Goal: Transaction & Acquisition: Book appointment/travel/reservation

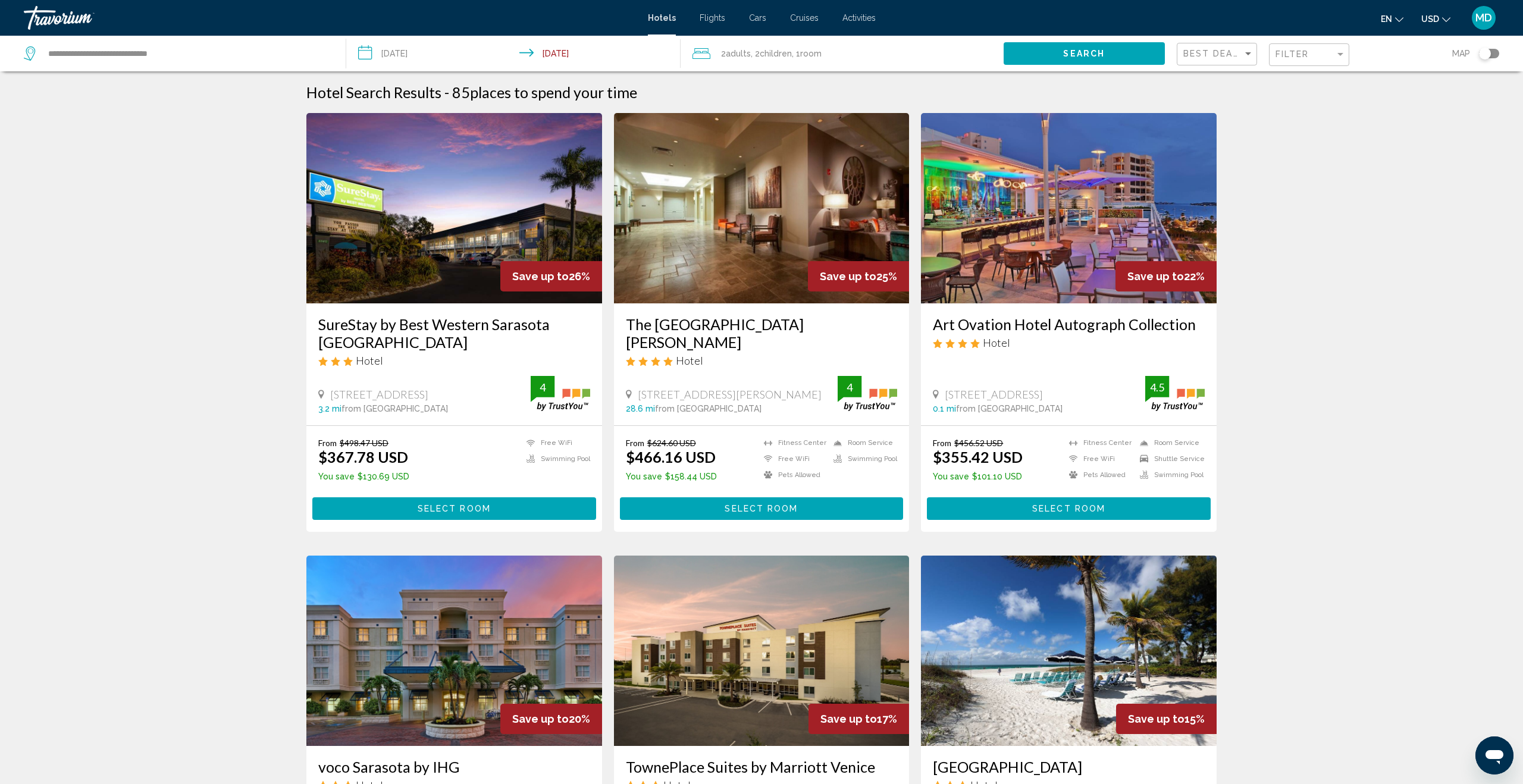
click at [412, 53] on input "**********" at bounding box center [515, 55] width 339 height 39
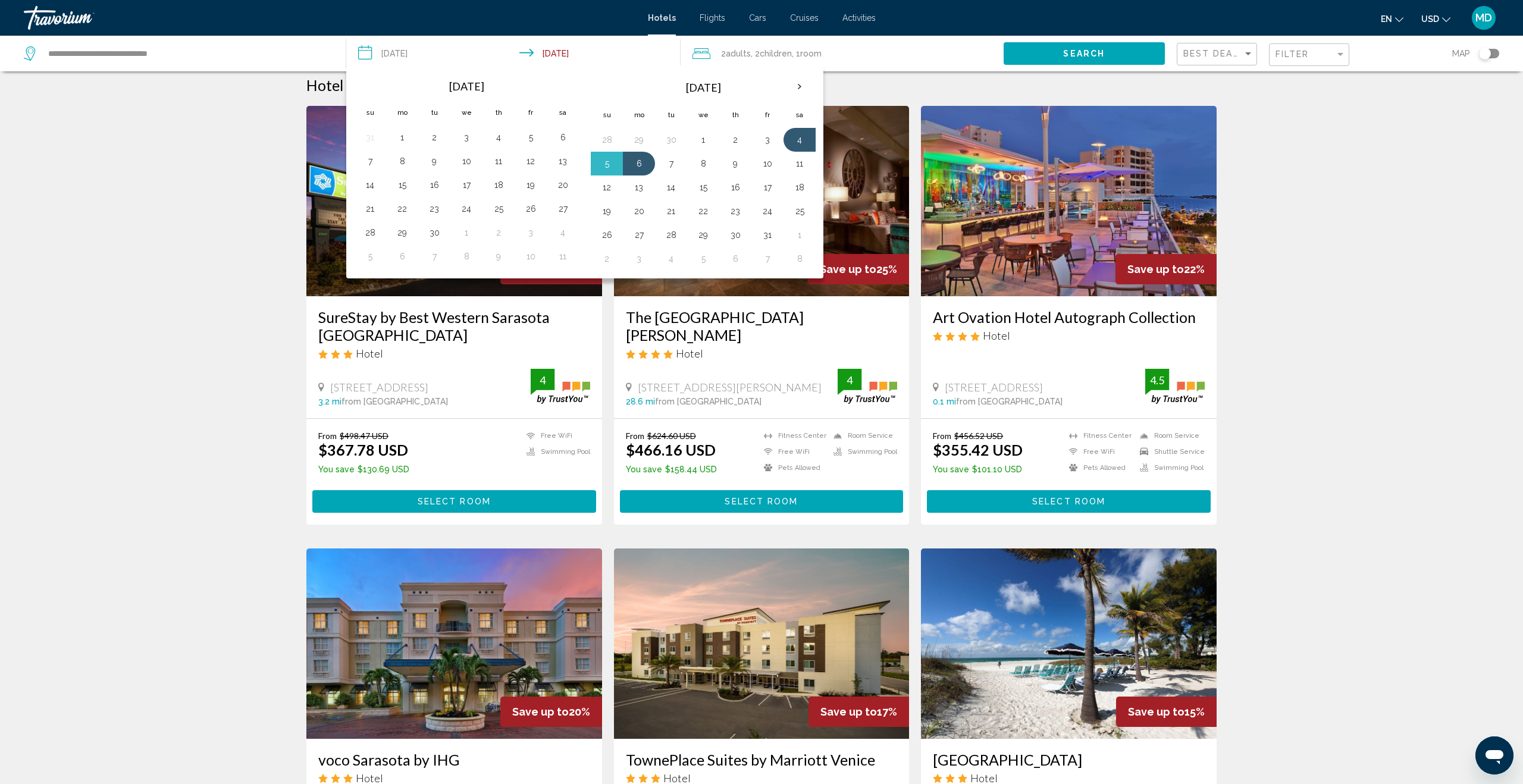
click at [1127, 56] on button "Search" at bounding box center [1084, 53] width 161 height 22
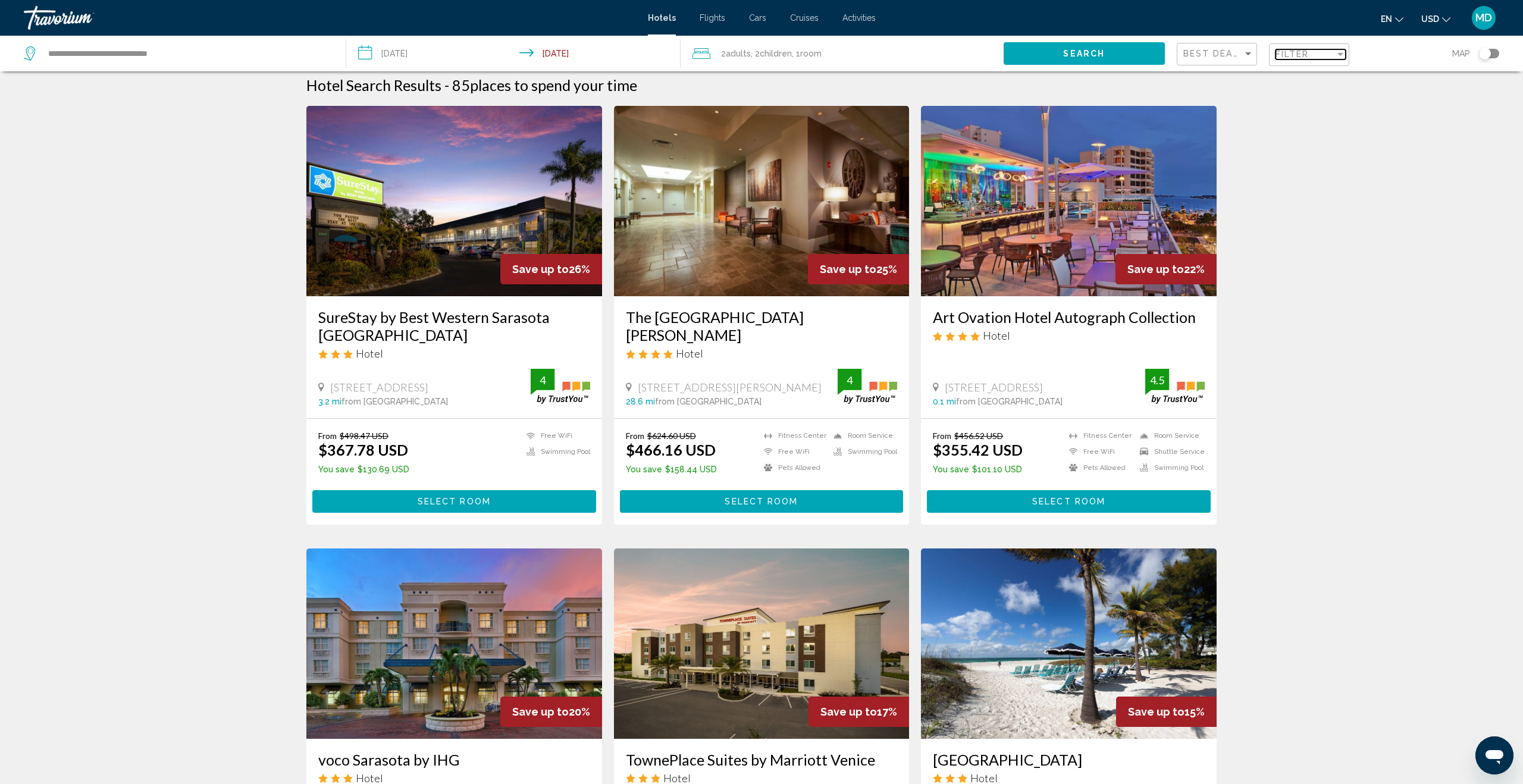
click at [1309, 53] on span "Filter" at bounding box center [1293, 54] width 34 height 9
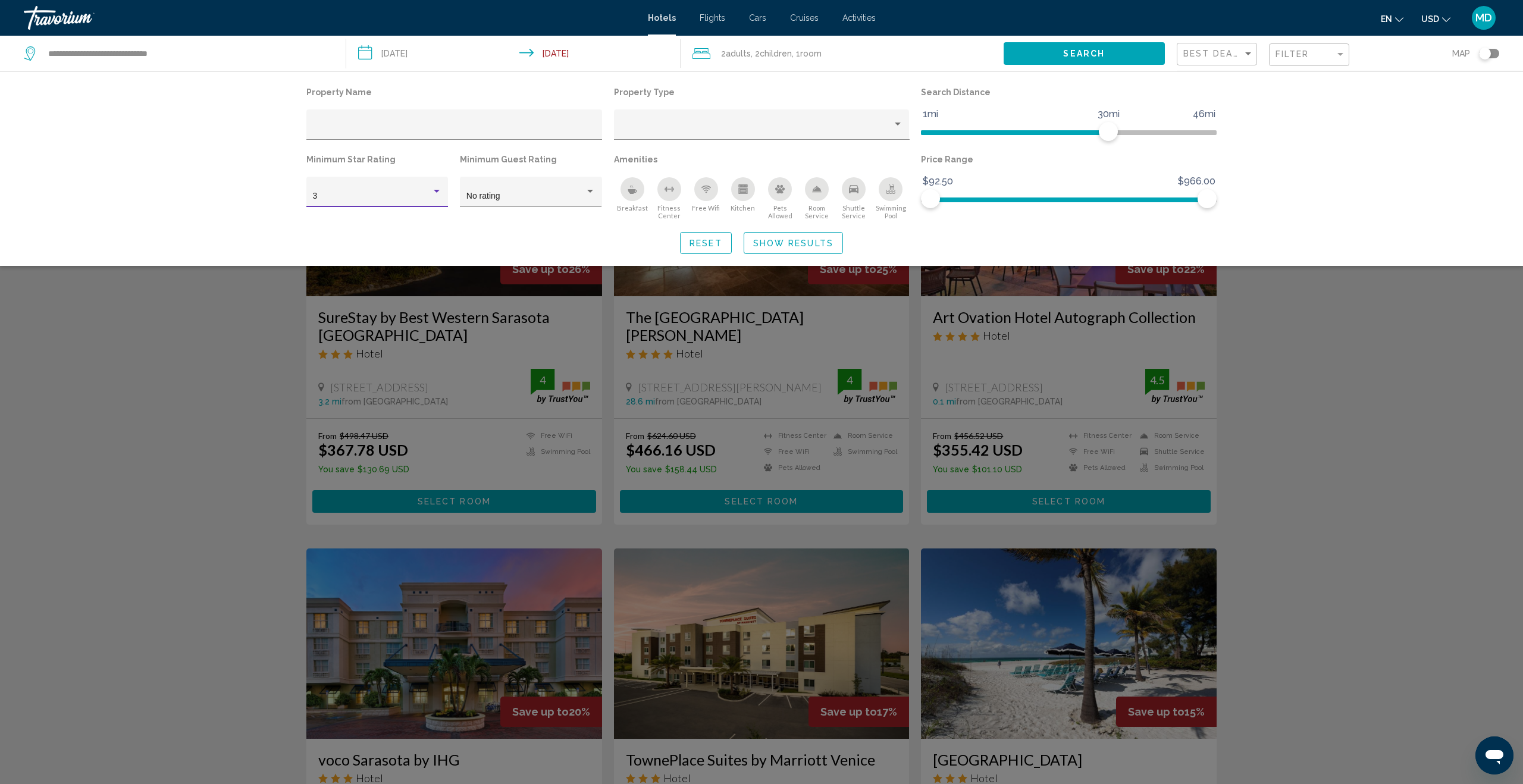
click at [434, 189] on div "Hotel Filters" at bounding box center [437, 191] width 11 height 9
drag, startPoint x: 412, startPoint y: 224, endPoint x: 499, endPoint y: 210, distance: 88.1
click at [412, 224] on span "4" at bounding box center [378, 222] width 129 height 25
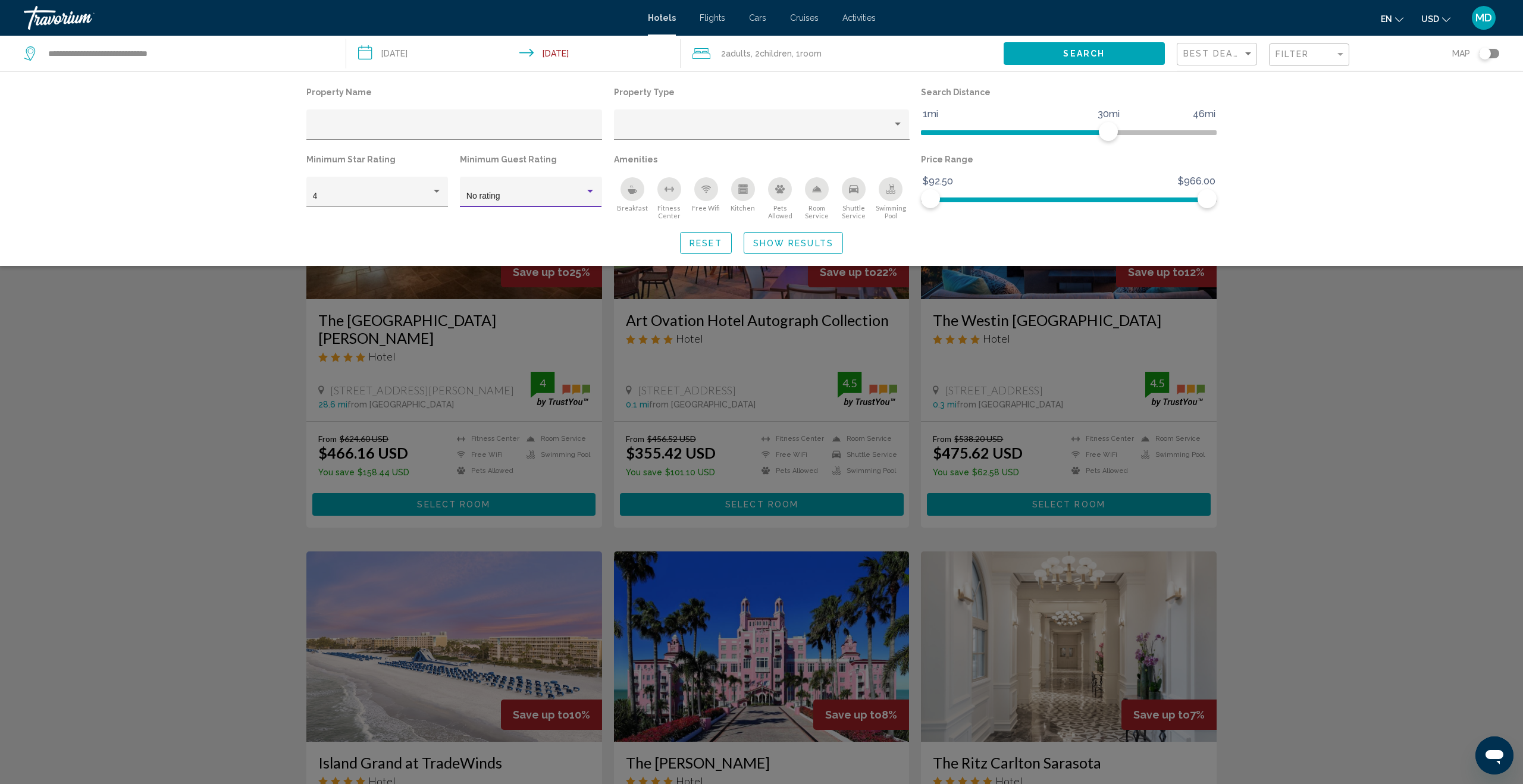
click at [587, 195] on div "Hotel Filters" at bounding box center [590, 191] width 11 height 9
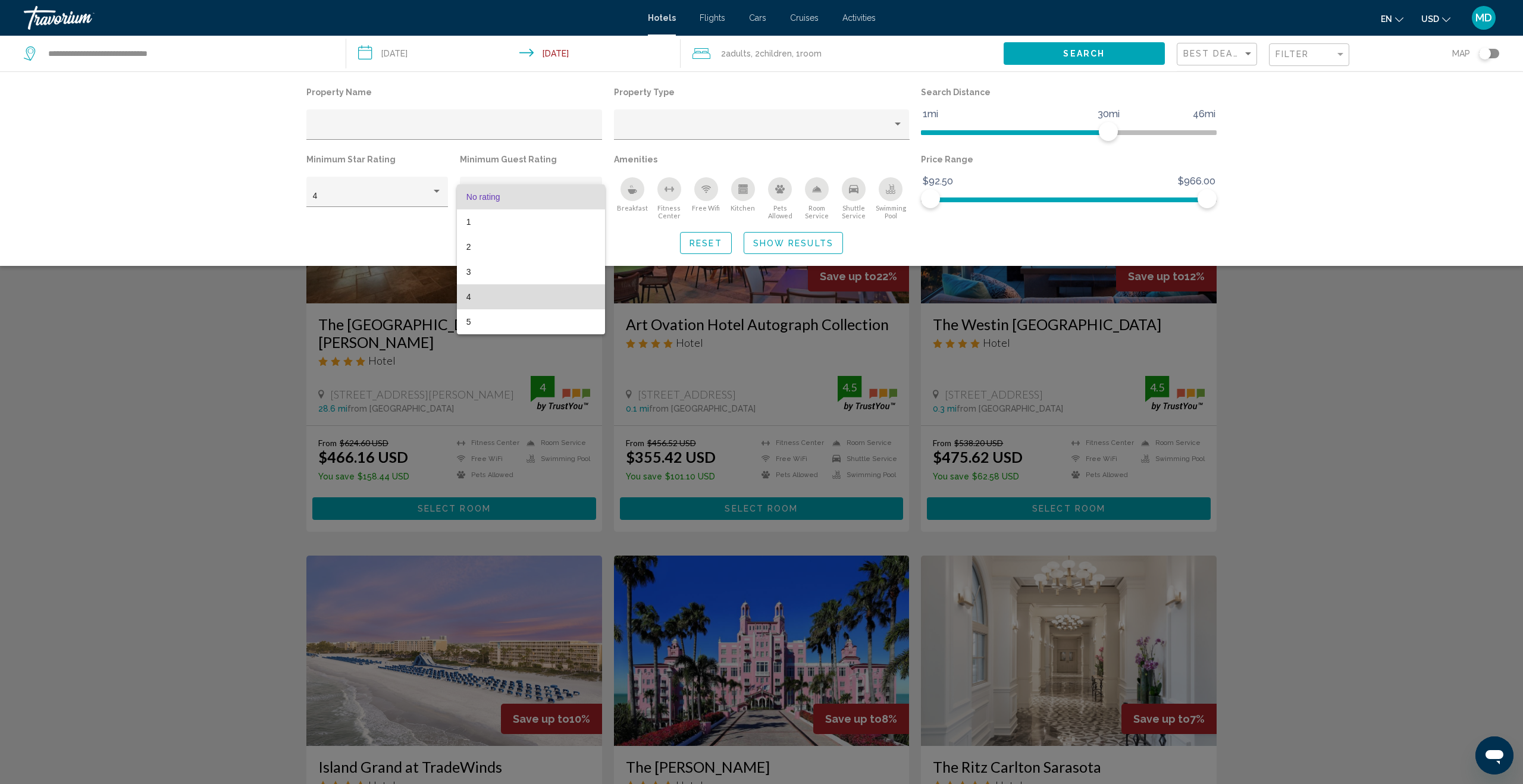
click at [546, 294] on span "4" at bounding box center [531, 297] width 129 height 25
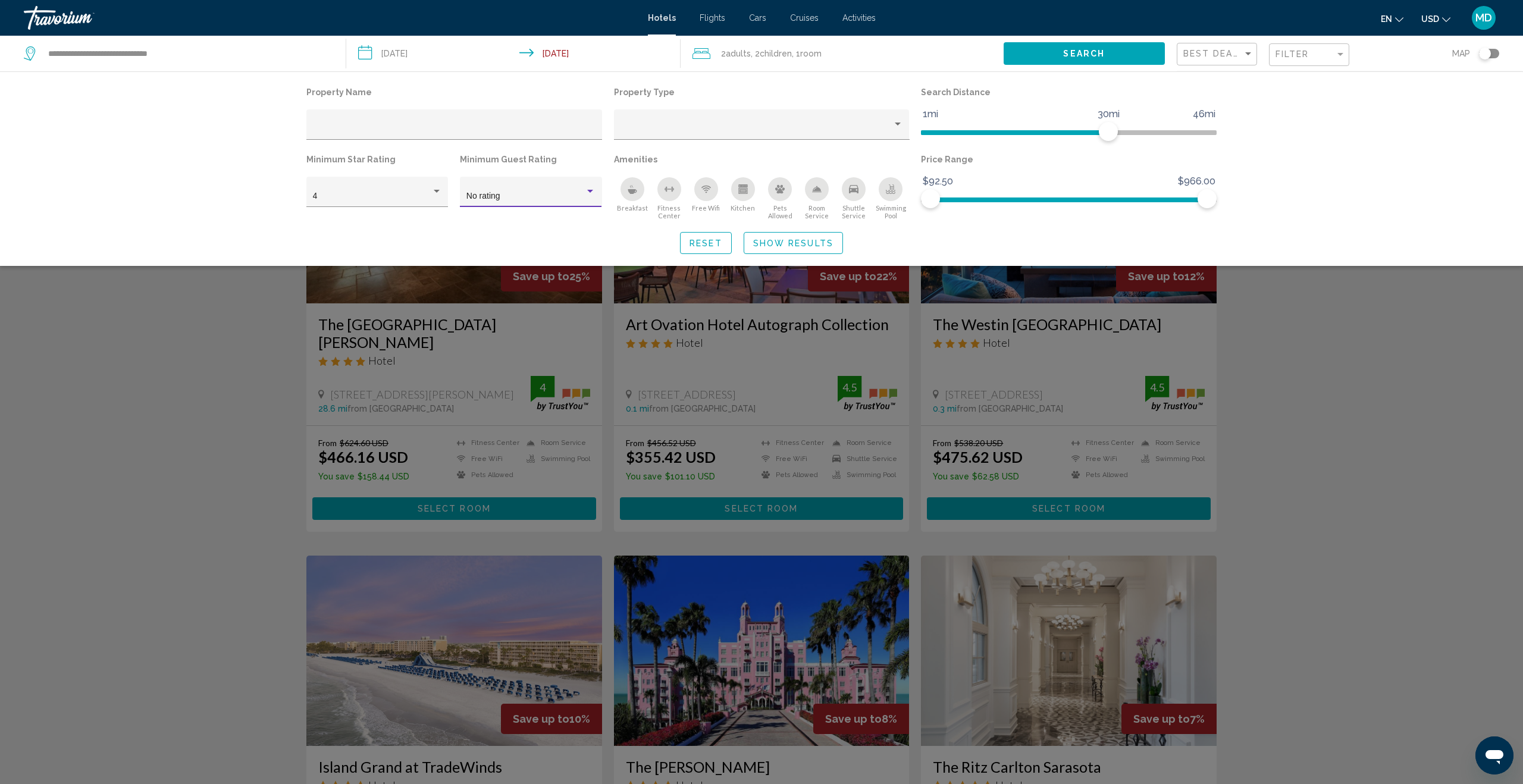
scroll to position [1, 0]
click at [1369, 350] on div "Search widget" at bounding box center [761, 481] width 1523 height 606
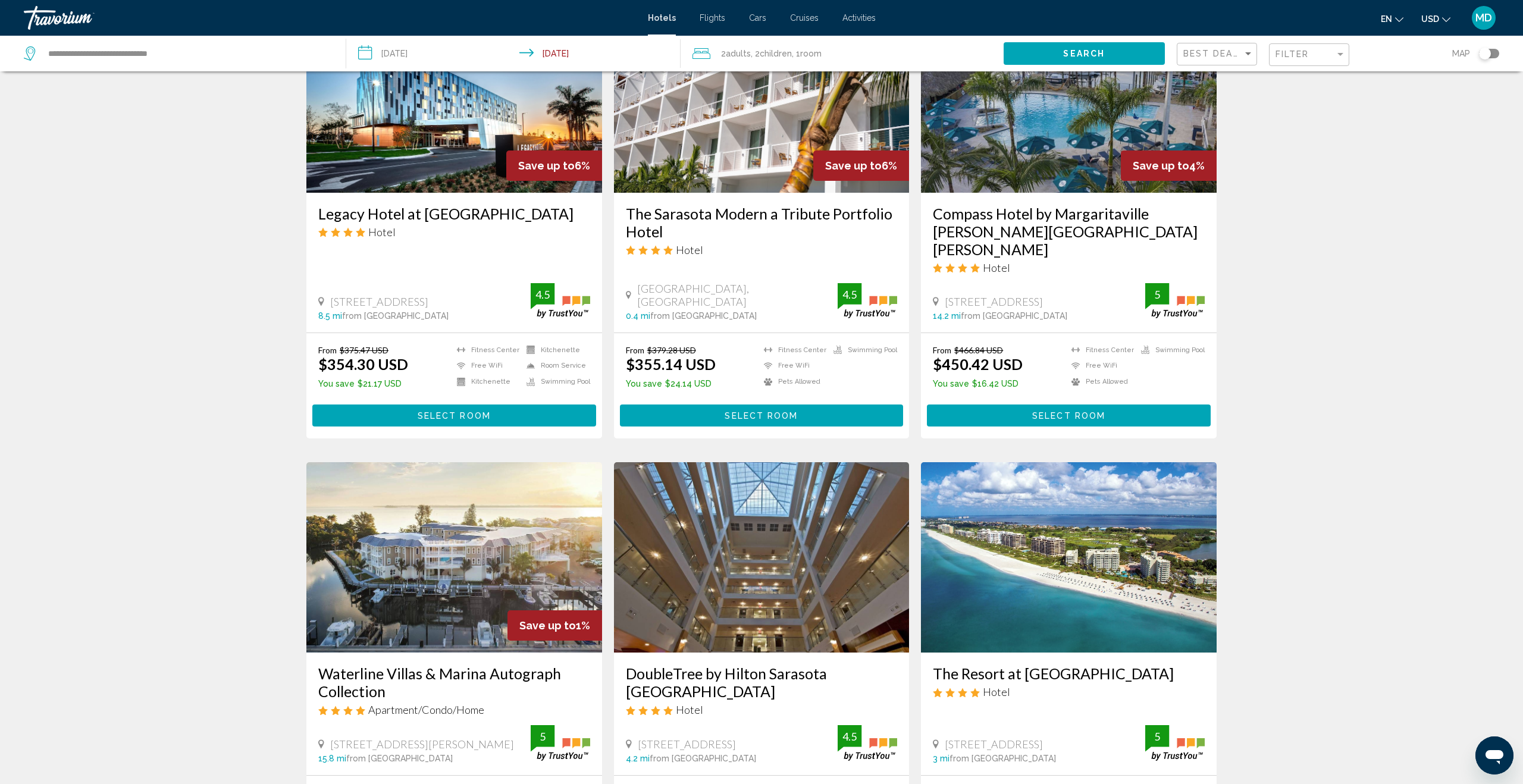
scroll to position [1030, 0]
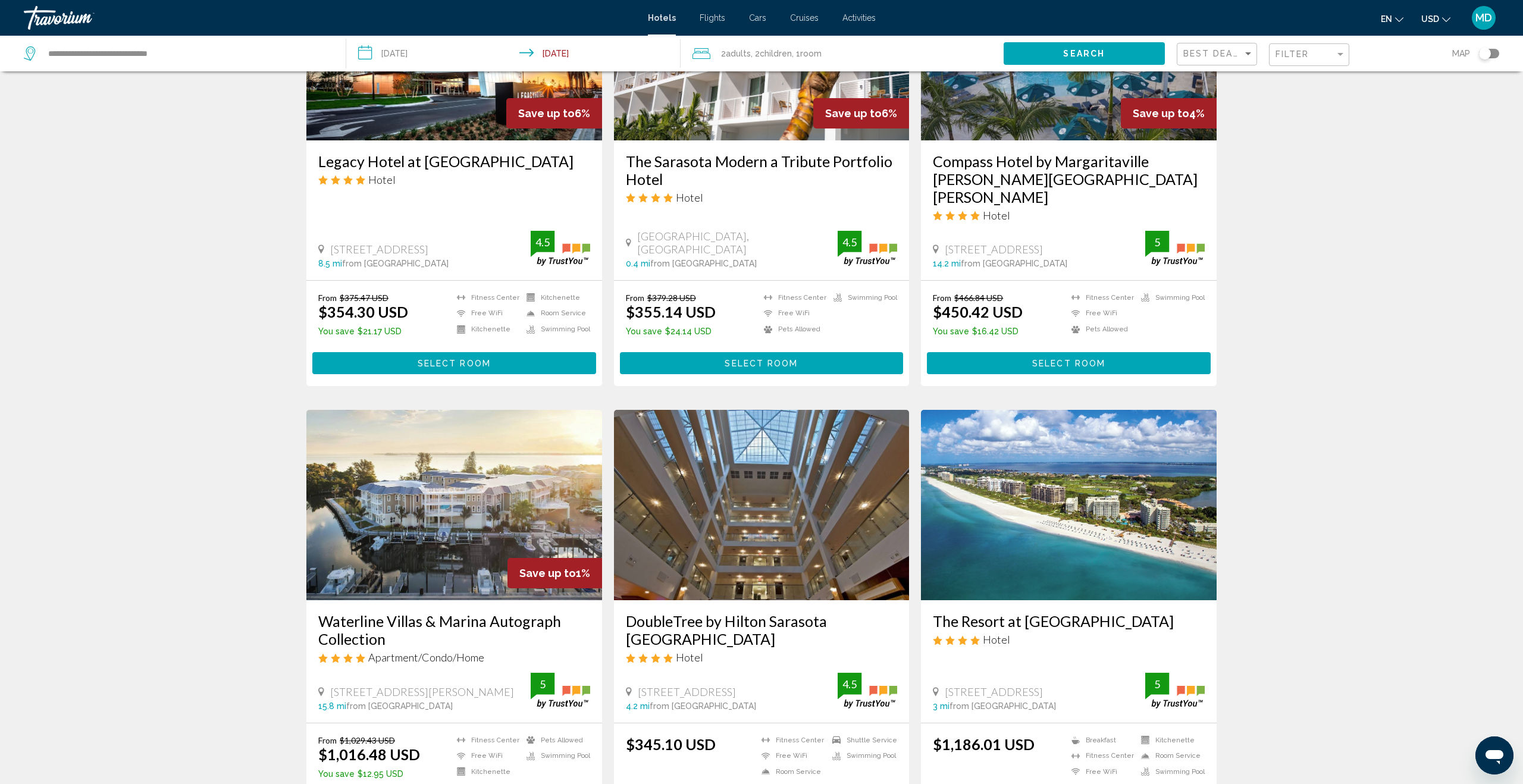
click at [411, 59] on input "**********" at bounding box center [515, 55] width 339 height 39
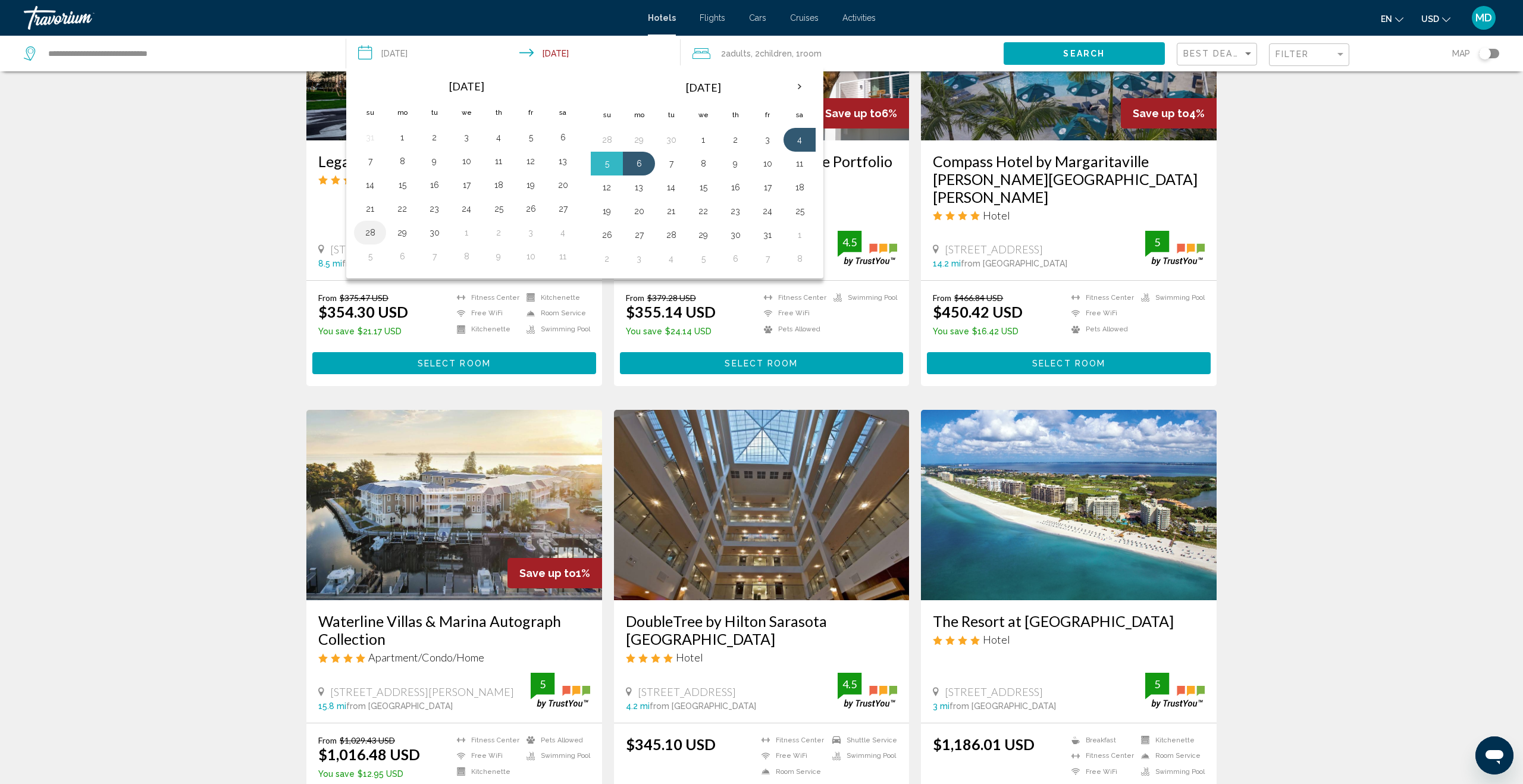
click at [364, 230] on button "28" at bounding box center [370, 232] width 19 height 16
click at [434, 231] on button "30" at bounding box center [434, 232] width 19 height 16
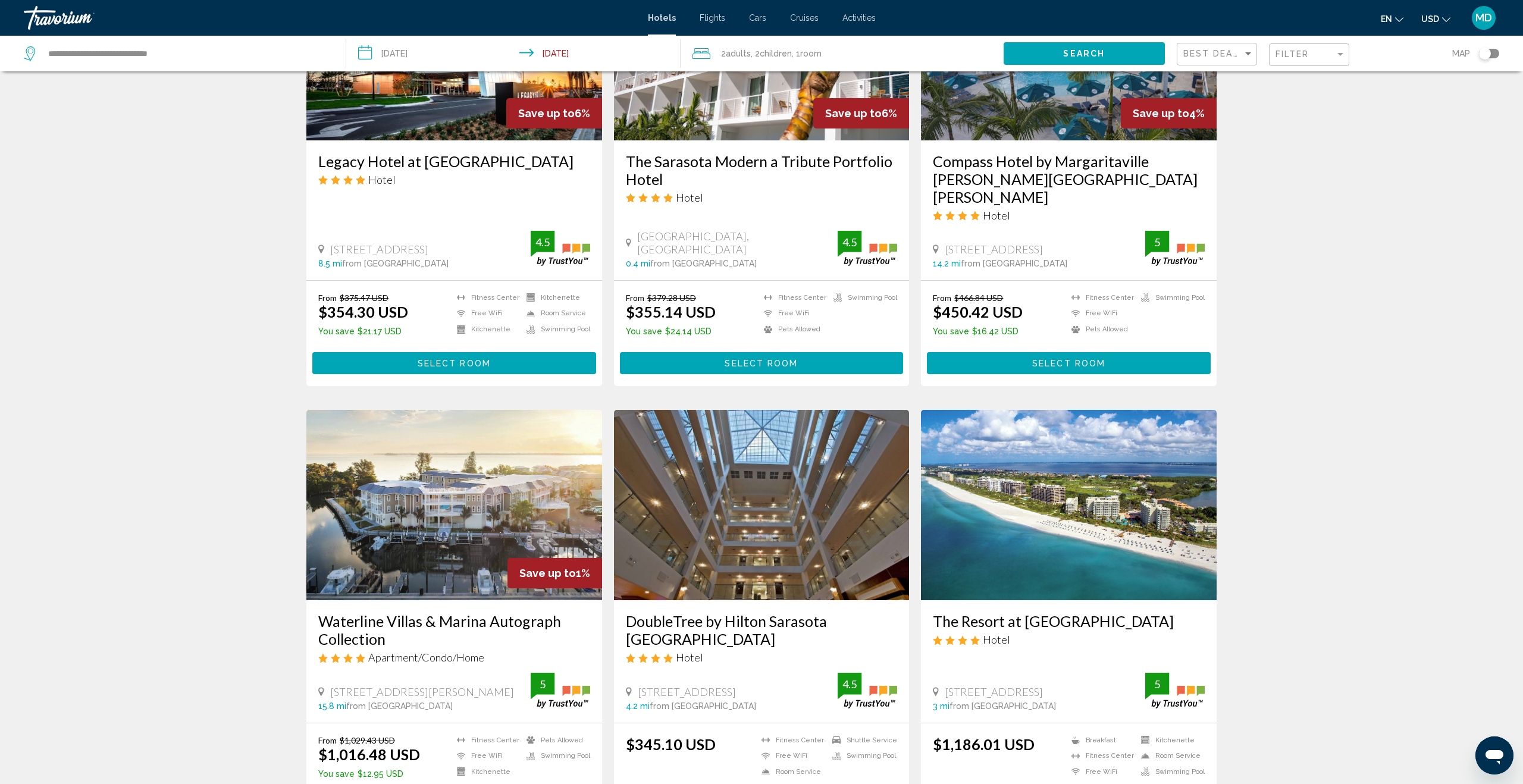
click at [1065, 51] on span "Search" at bounding box center [1084, 54] width 41 height 9
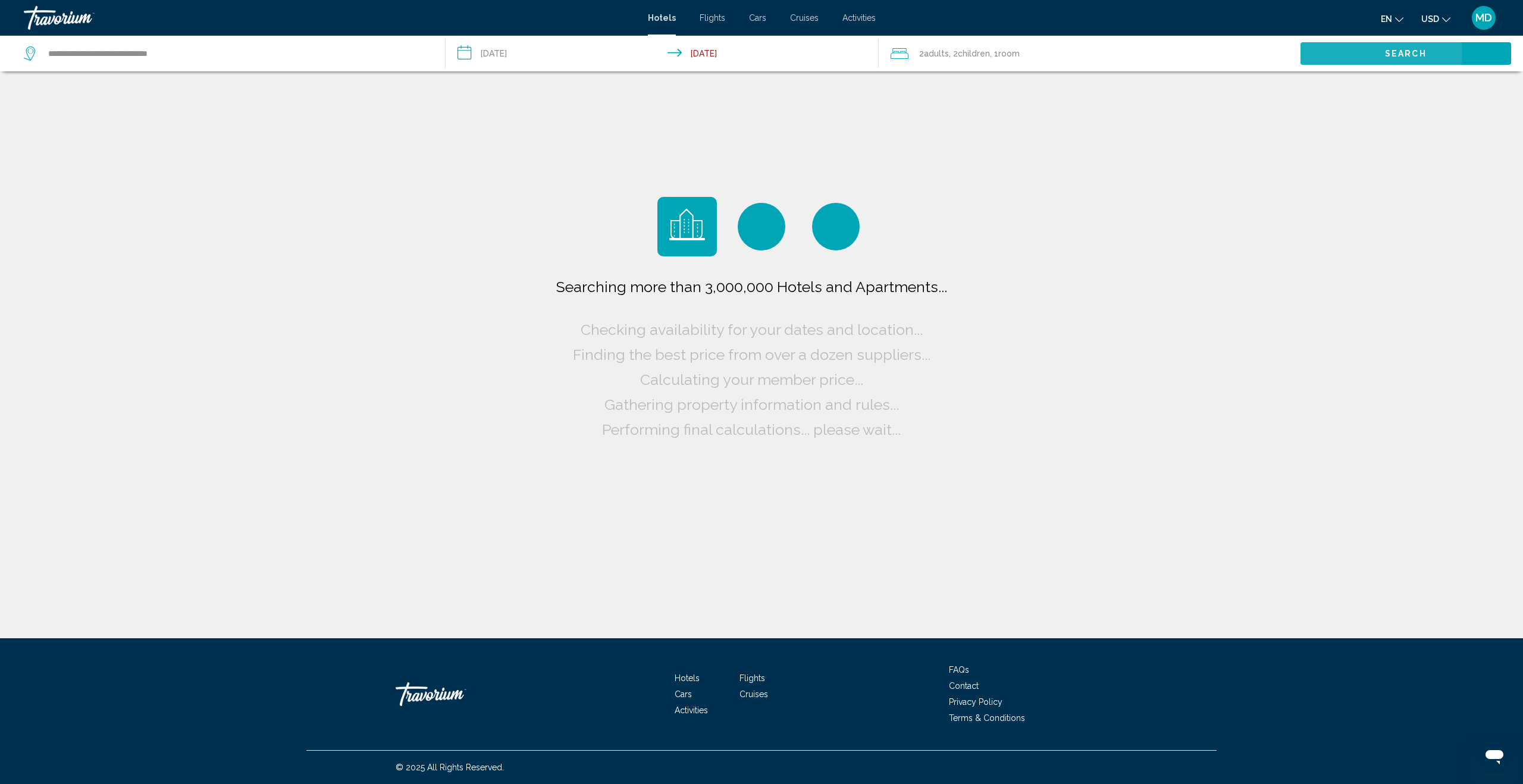
scroll to position [0, 0]
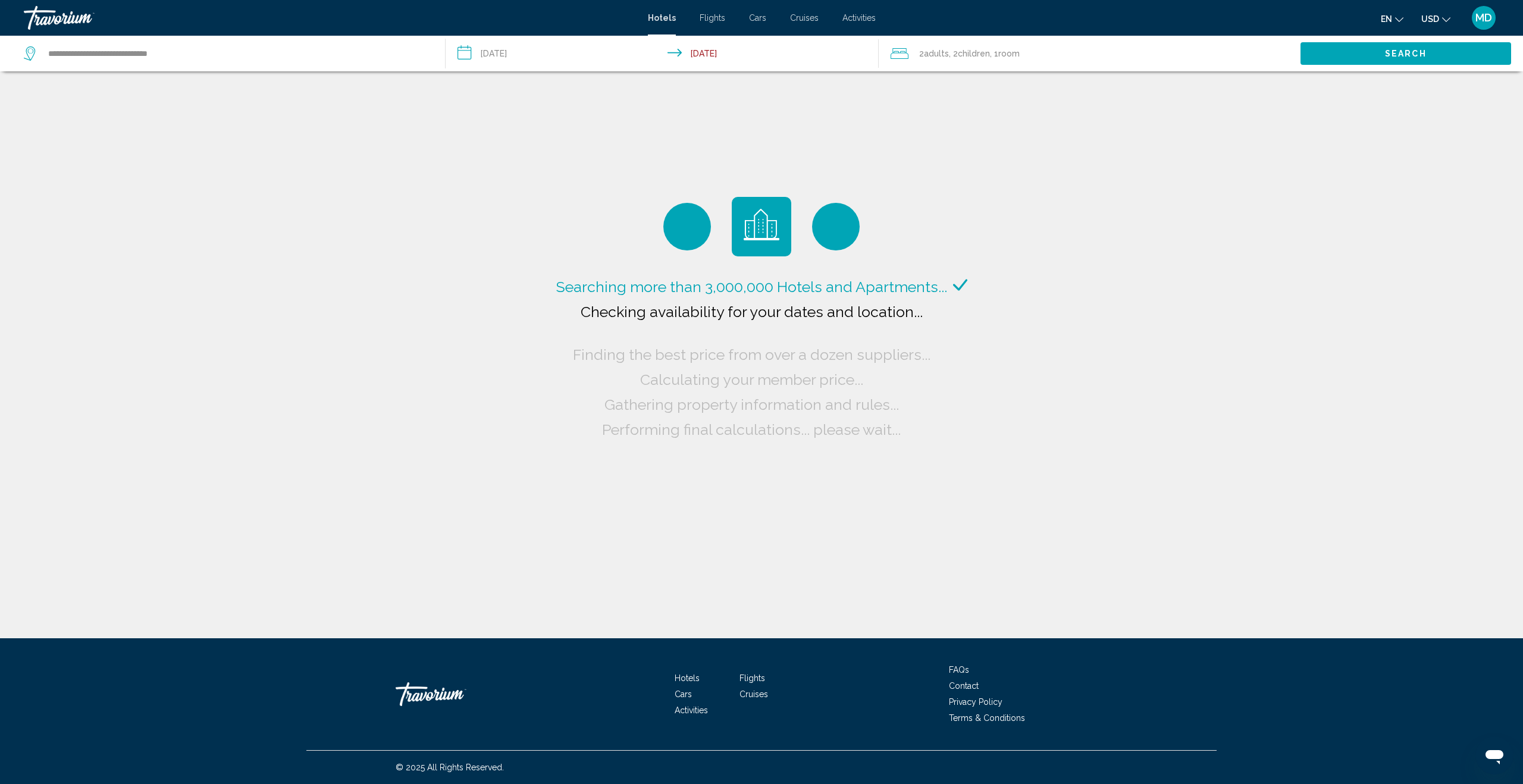
click at [712, 53] on input "**********" at bounding box center [664, 55] width 438 height 39
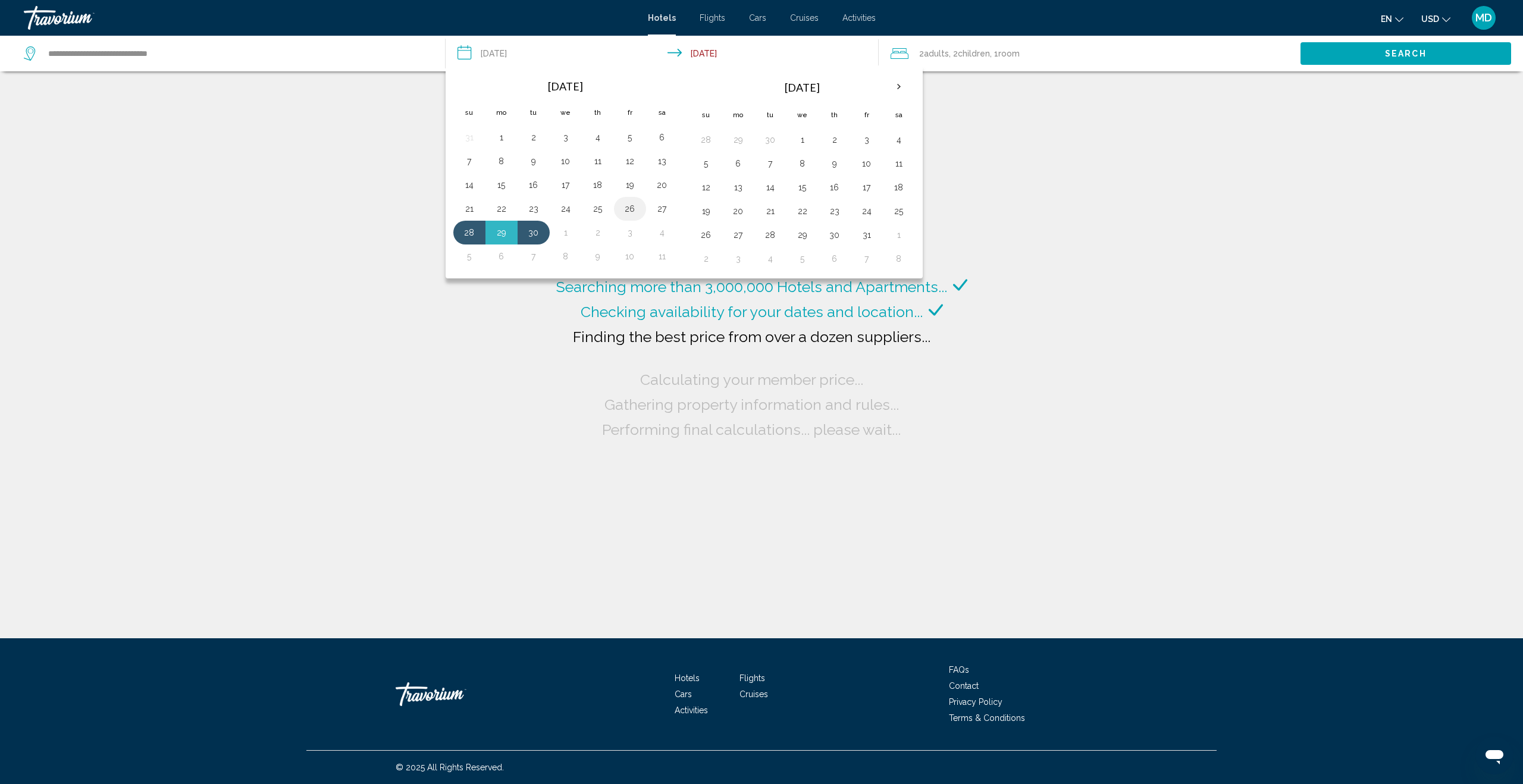
click at [631, 208] on button "26" at bounding box center [630, 208] width 19 height 16
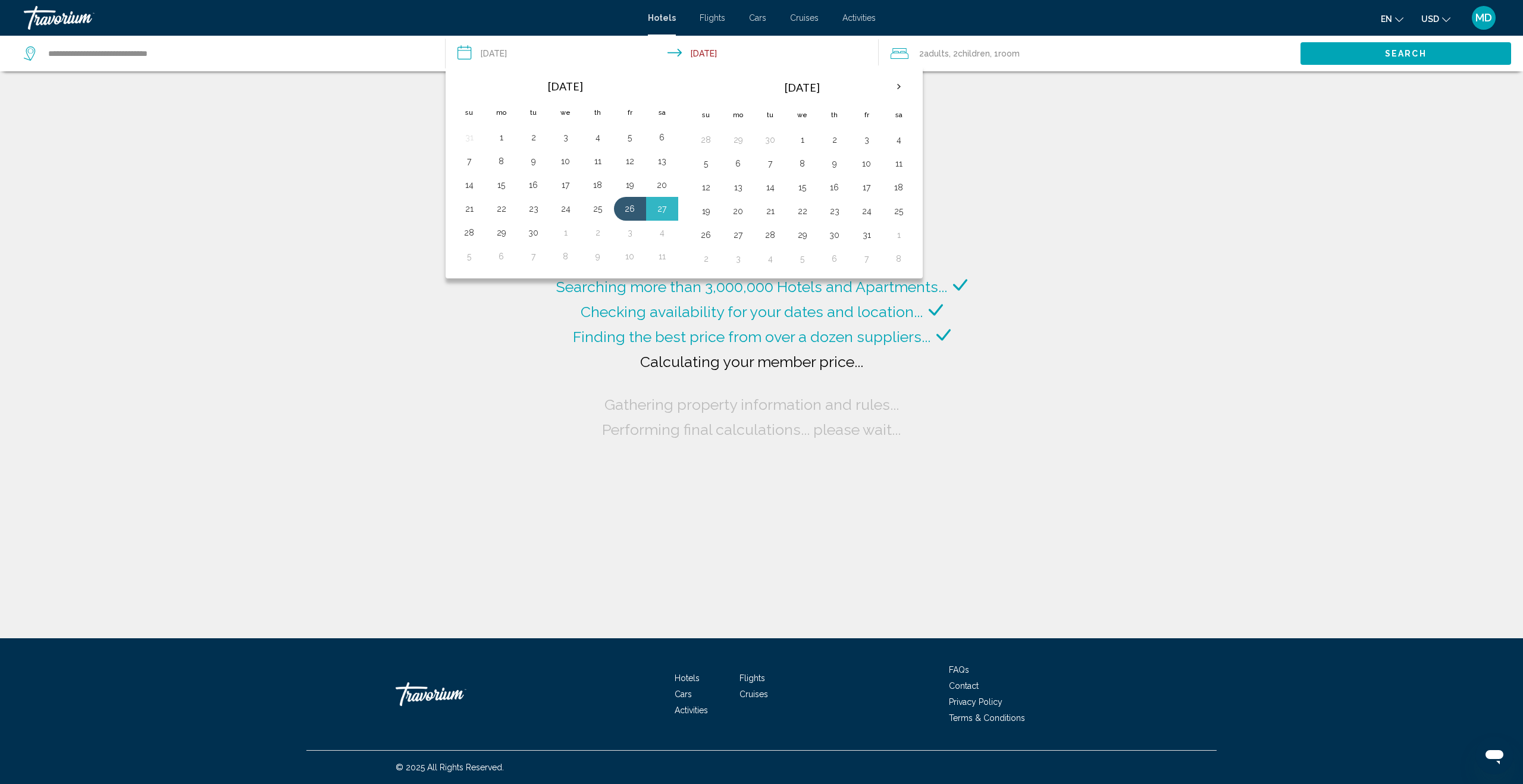
click at [475, 234] on button "28" at bounding box center [469, 232] width 19 height 16
type input "**********"
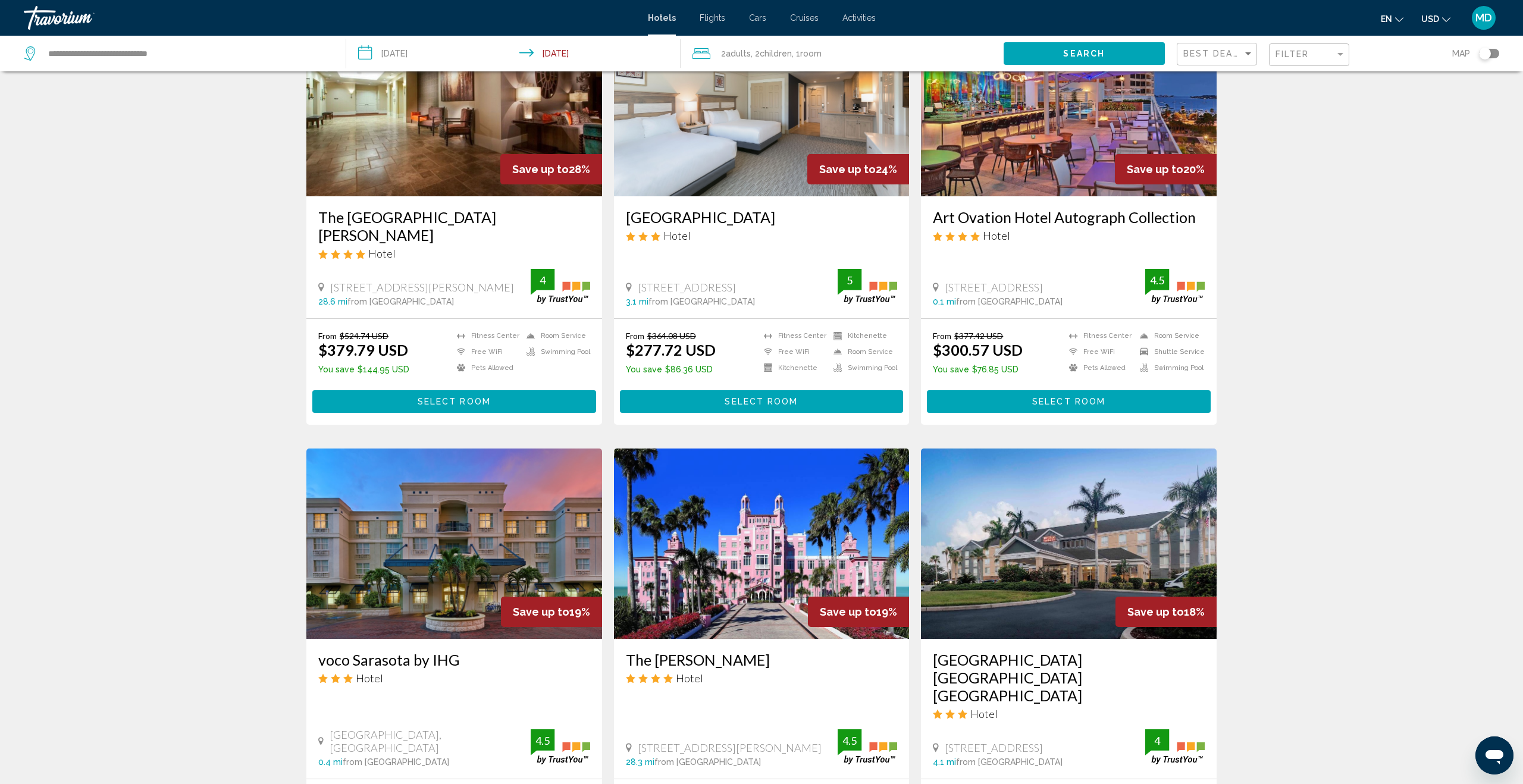
scroll to position [157, 0]
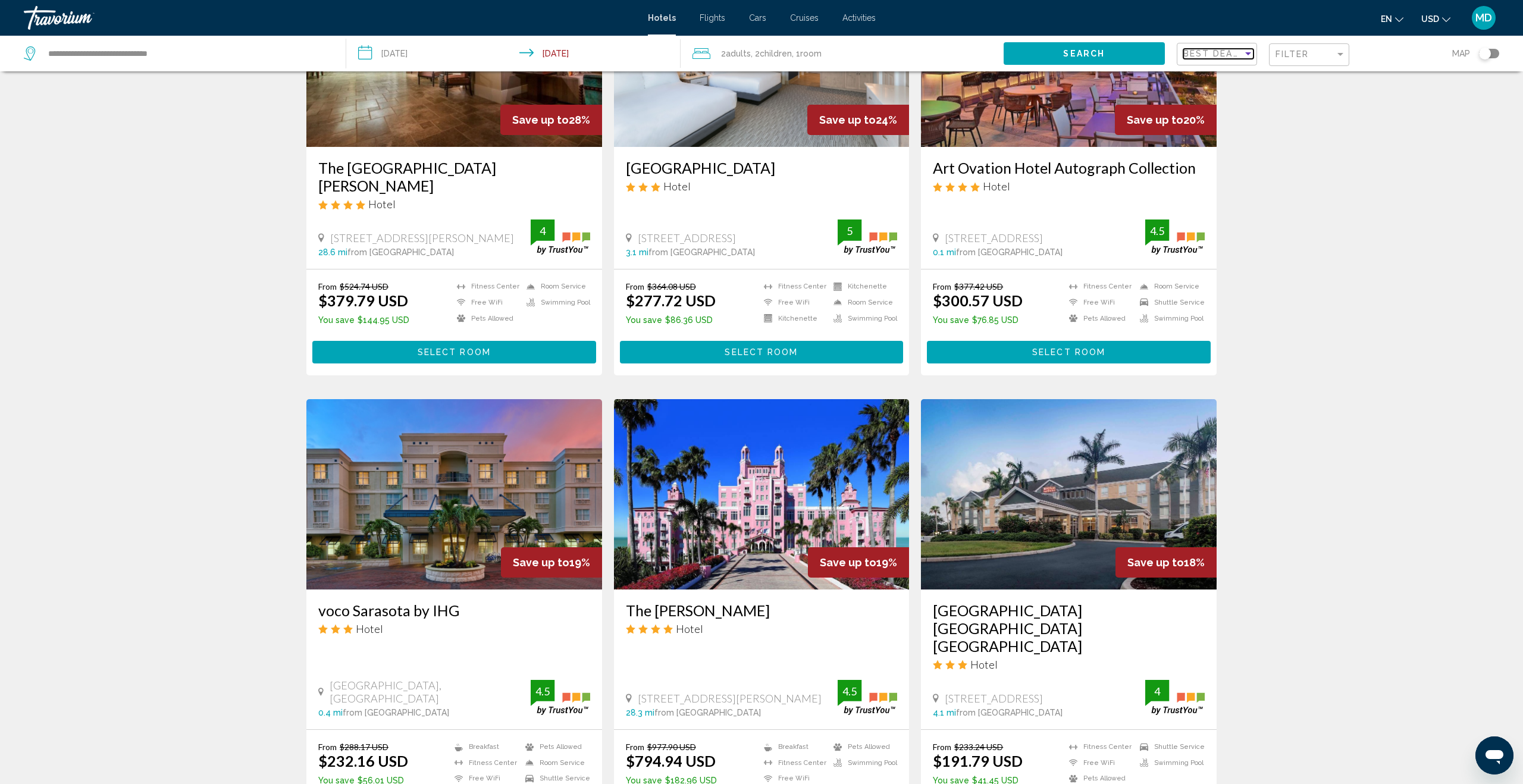
click at [1236, 49] on span "Best Deals" at bounding box center [1214, 53] width 62 height 9
drag, startPoint x: 1205, startPoint y: 152, endPoint x: 1234, endPoint y: 133, distance: 34.7
click at [1205, 152] on span "Highest Quality Rating" at bounding box center [1225, 154] width 83 height 9
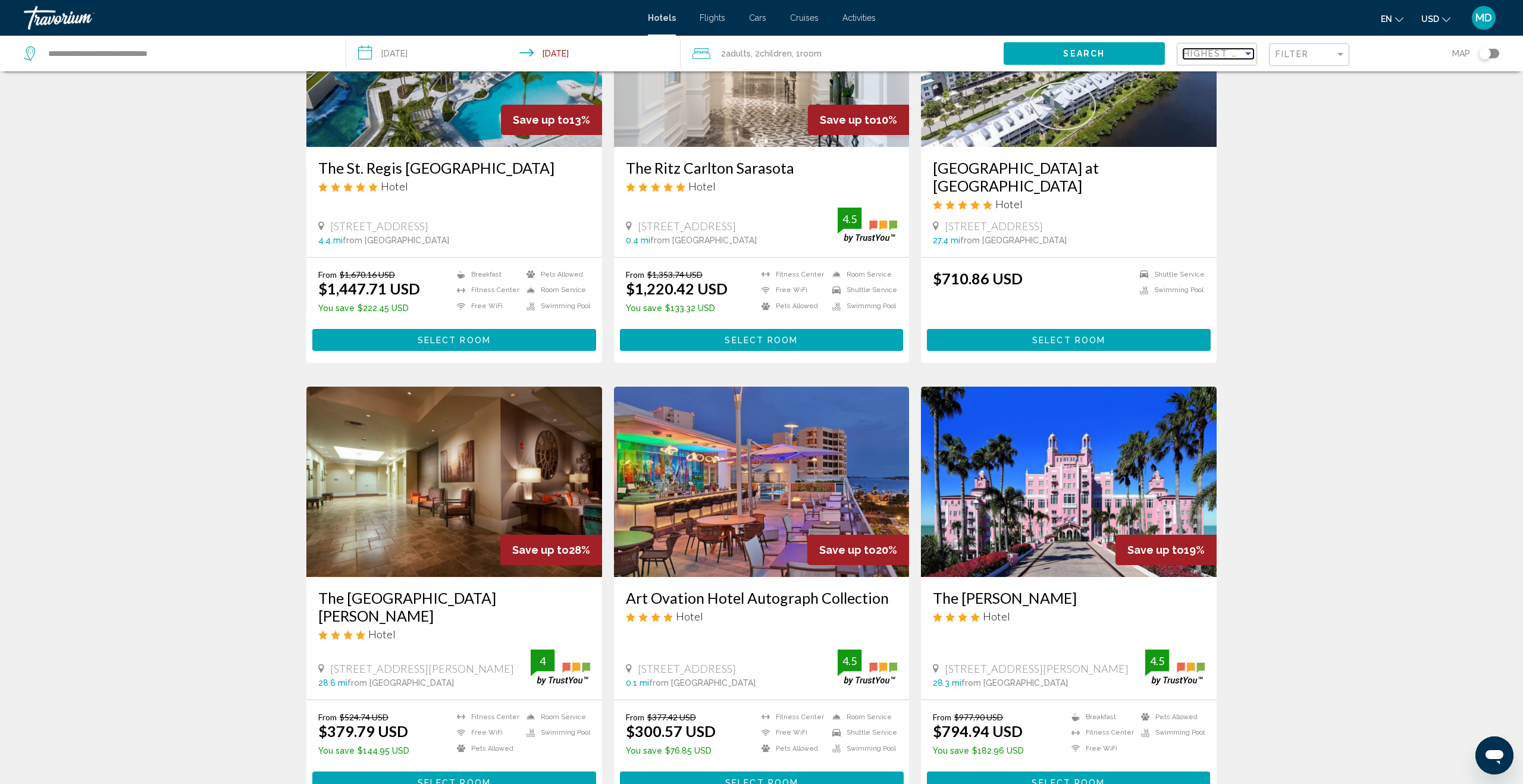
scroll to position [581, 0]
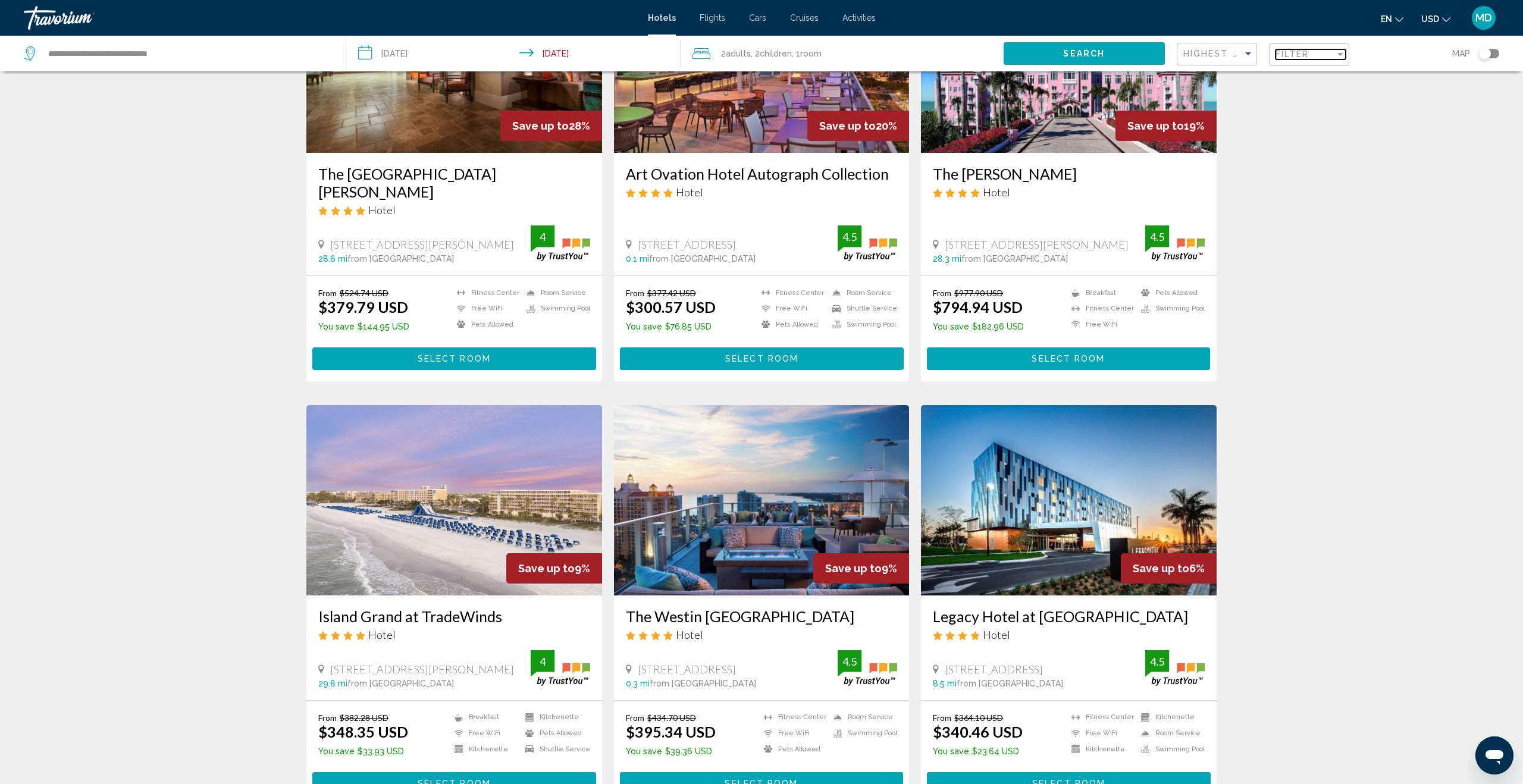
drag, startPoint x: 1309, startPoint y: 54, endPoint x: 1297, endPoint y: 64, distance: 15.6
click at [1309, 55] on span "Filter" at bounding box center [1293, 54] width 34 height 9
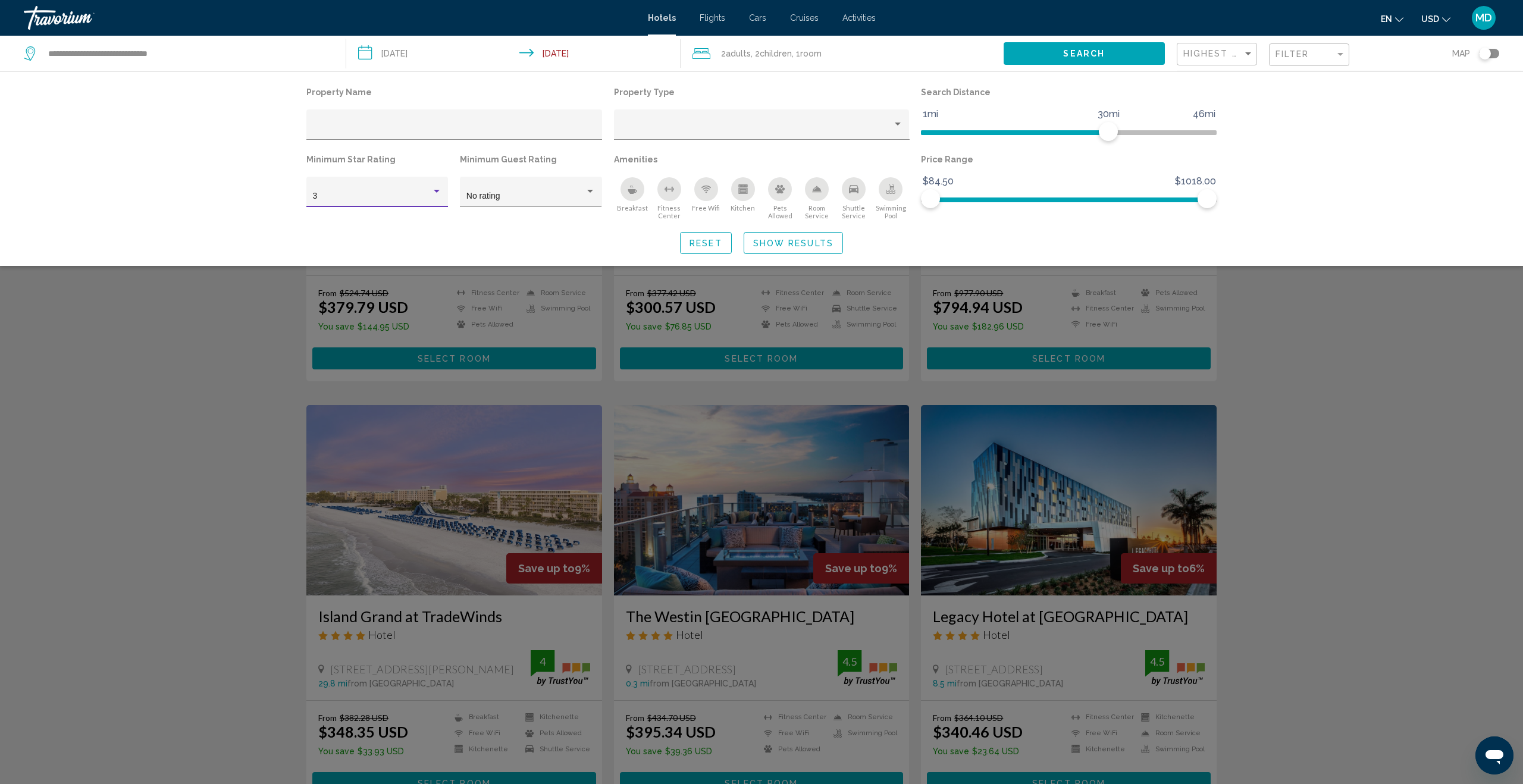
click at [434, 188] on div "Hotel Filters" at bounding box center [437, 191] width 11 height 9
drag, startPoint x: 419, startPoint y: 227, endPoint x: 505, endPoint y: 225, distance: 86.0
click at [419, 227] on span "4" at bounding box center [378, 222] width 129 height 25
click at [1451, 252] on div "Property Name Property Type Search Distance 1mi 46mi 30mi Minimum Star Rating 4…" at bounding box center [761, 169] width 1523 height 195
click at [581, 187] on div "No rating" at bounding box center [531, 195] width 129 height 24
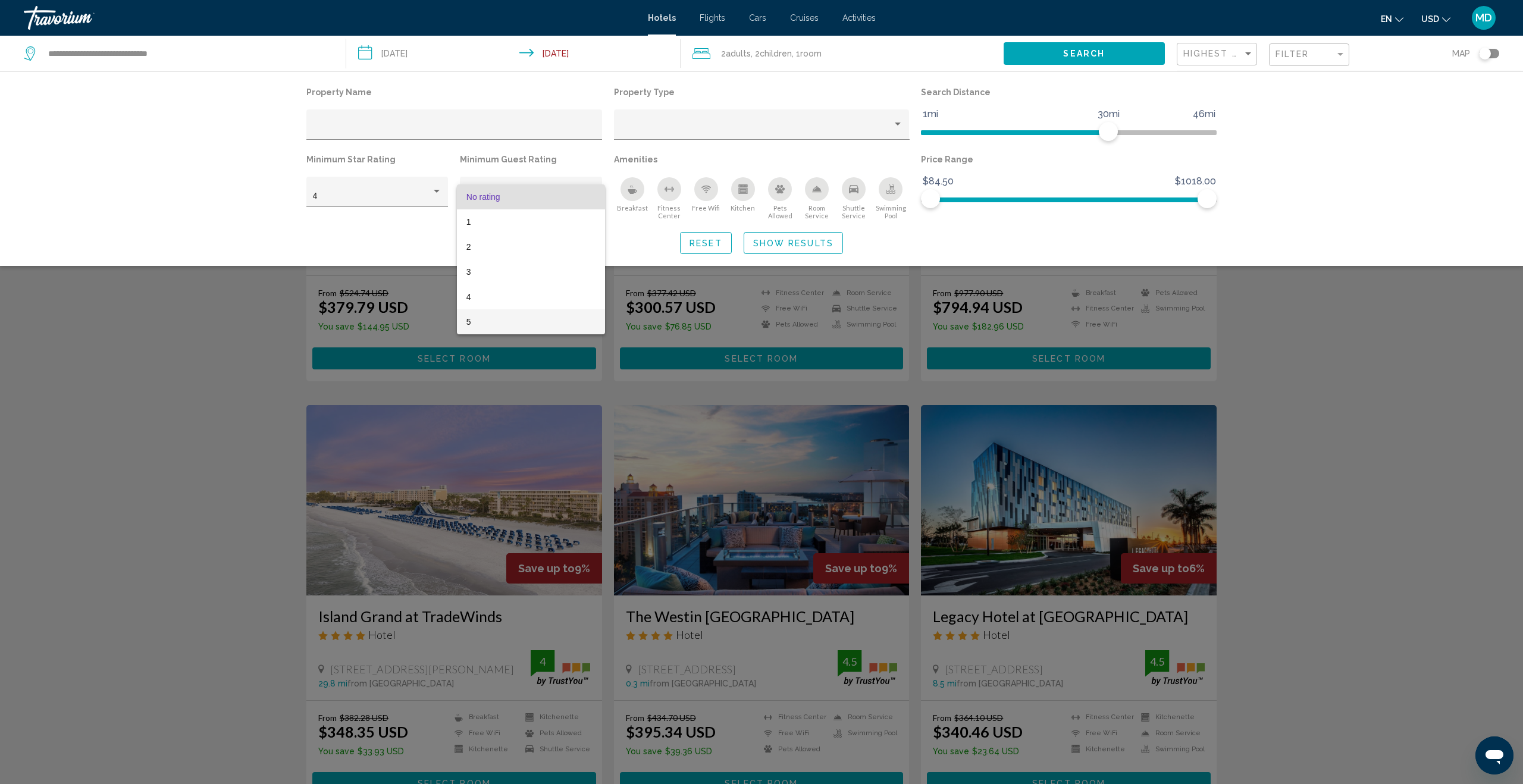
drag, startPoint x: 530, startPoint y: 324, endPoint x: 464, endPoint y: 301, distance: 69.9
click at [528, 324] on span "5" at bounding box center [531, 322] width 129 height 25
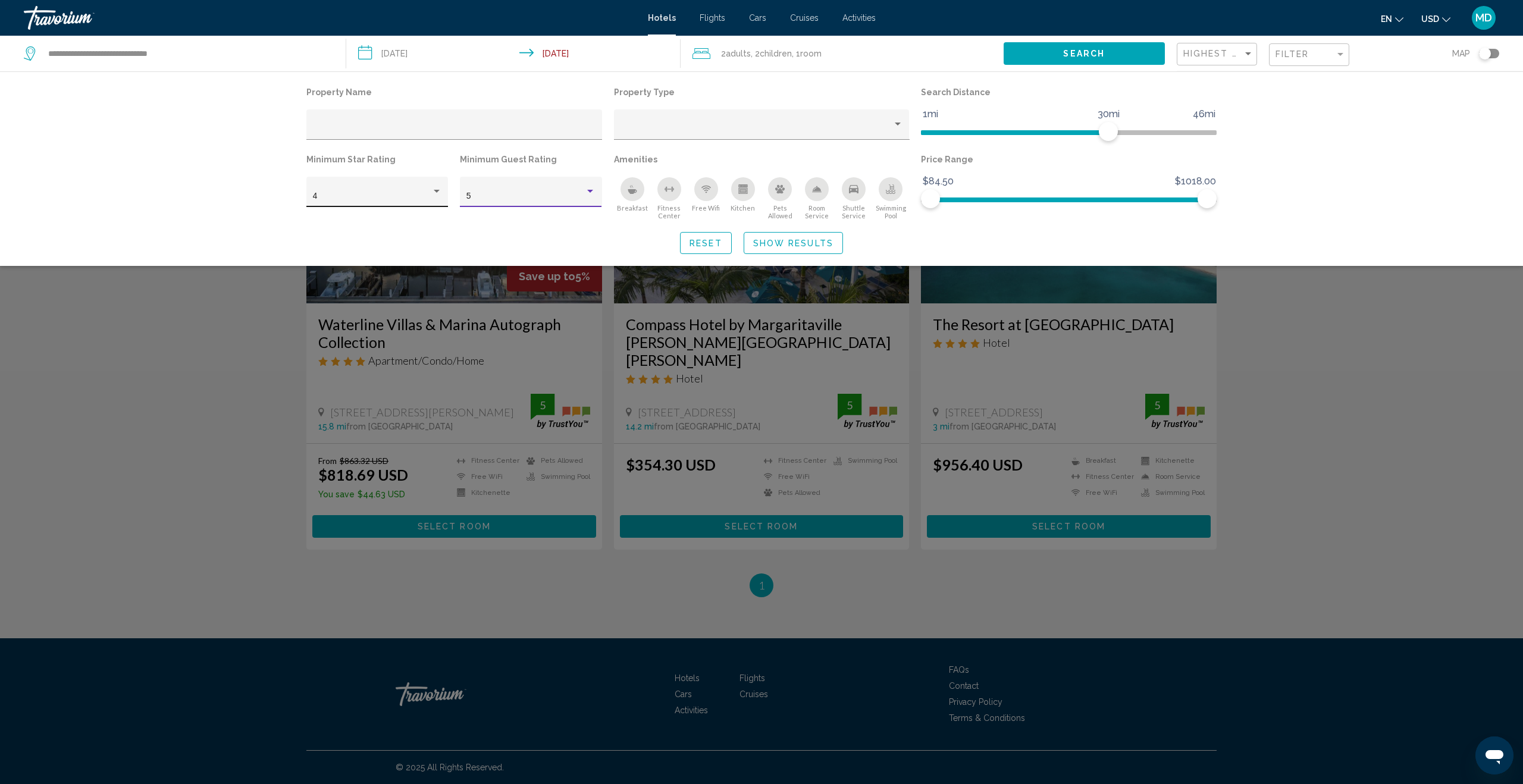
click at [434, 193] on div "Hotel Filters" at bounding box center [437, 191] width 11 height 9
click at [416, 225] on span "5" at bounding box center [378, 222] width 129 height 25
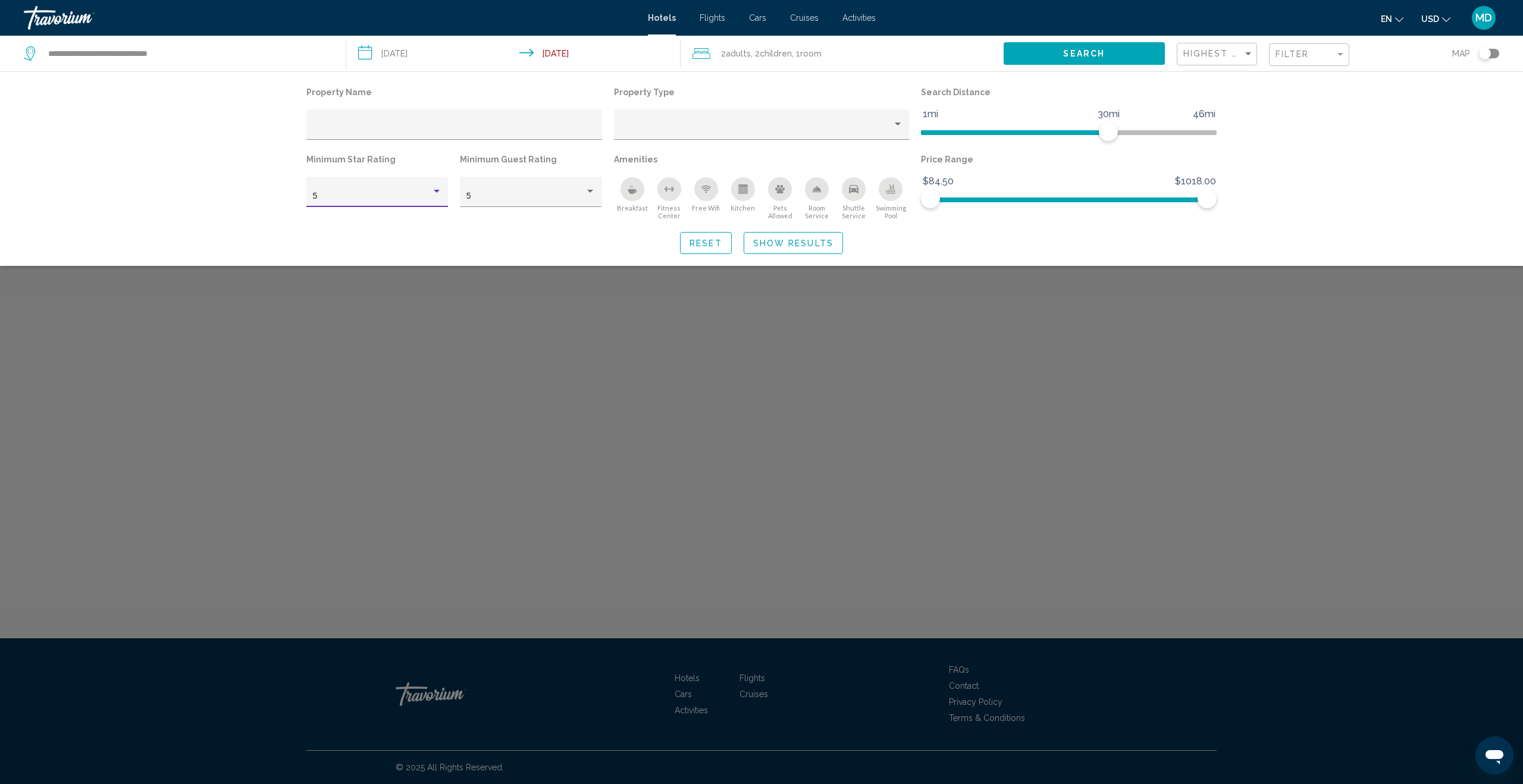
click at [432, 188] on div "Hotel Filters" at bounding box center [437, 191] width 11 height 9
drag, startPoint x: 425, startPoint y: 179, endPoint x: 484, endPoint y: 186, distance: 59.4
click at [425, 179] on span "4" at bounding box center [378, 172] width 129 height 25
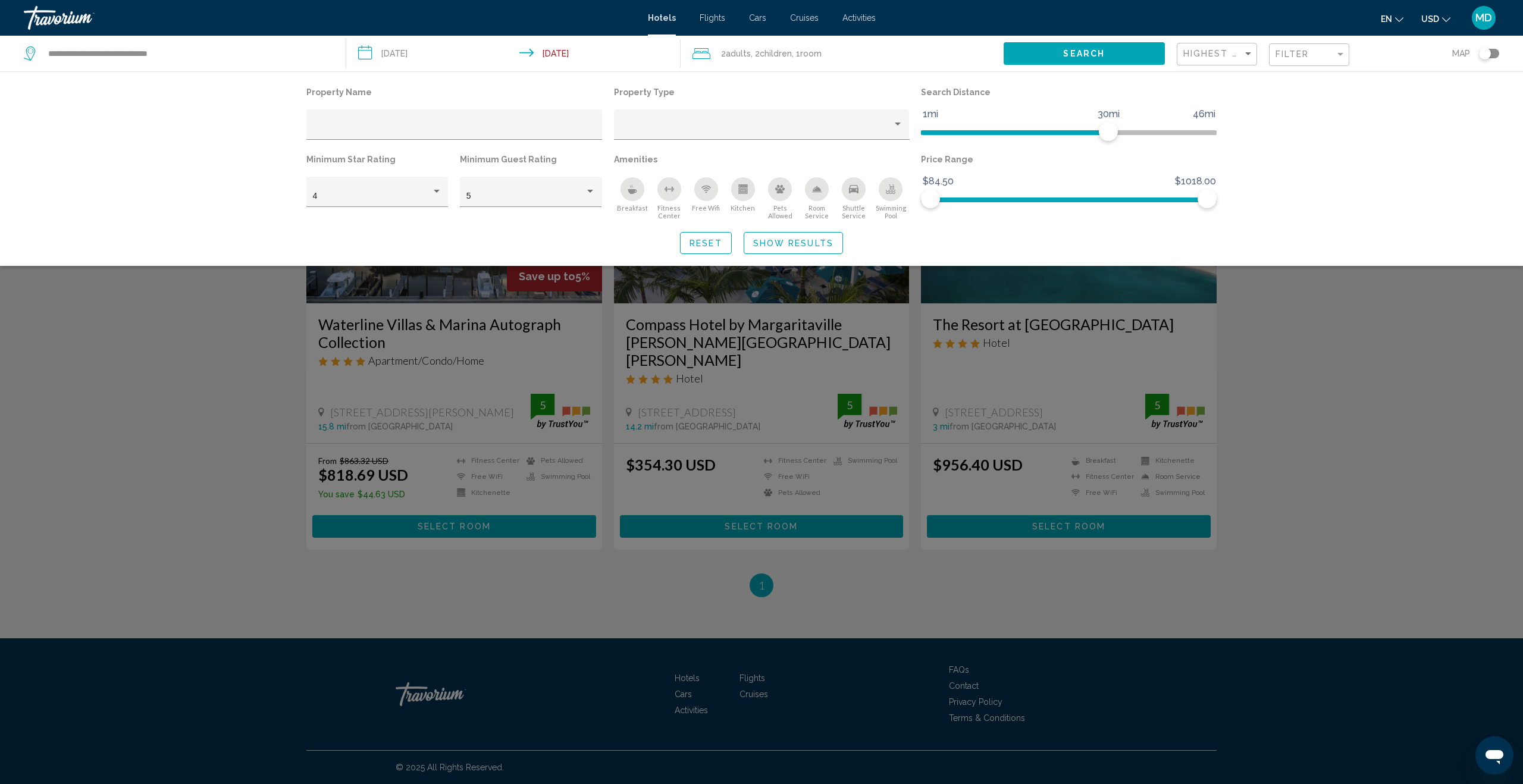
click at [1411, 339] on div "Search widget" at bounding box center [761, 481] width 1523 height 606
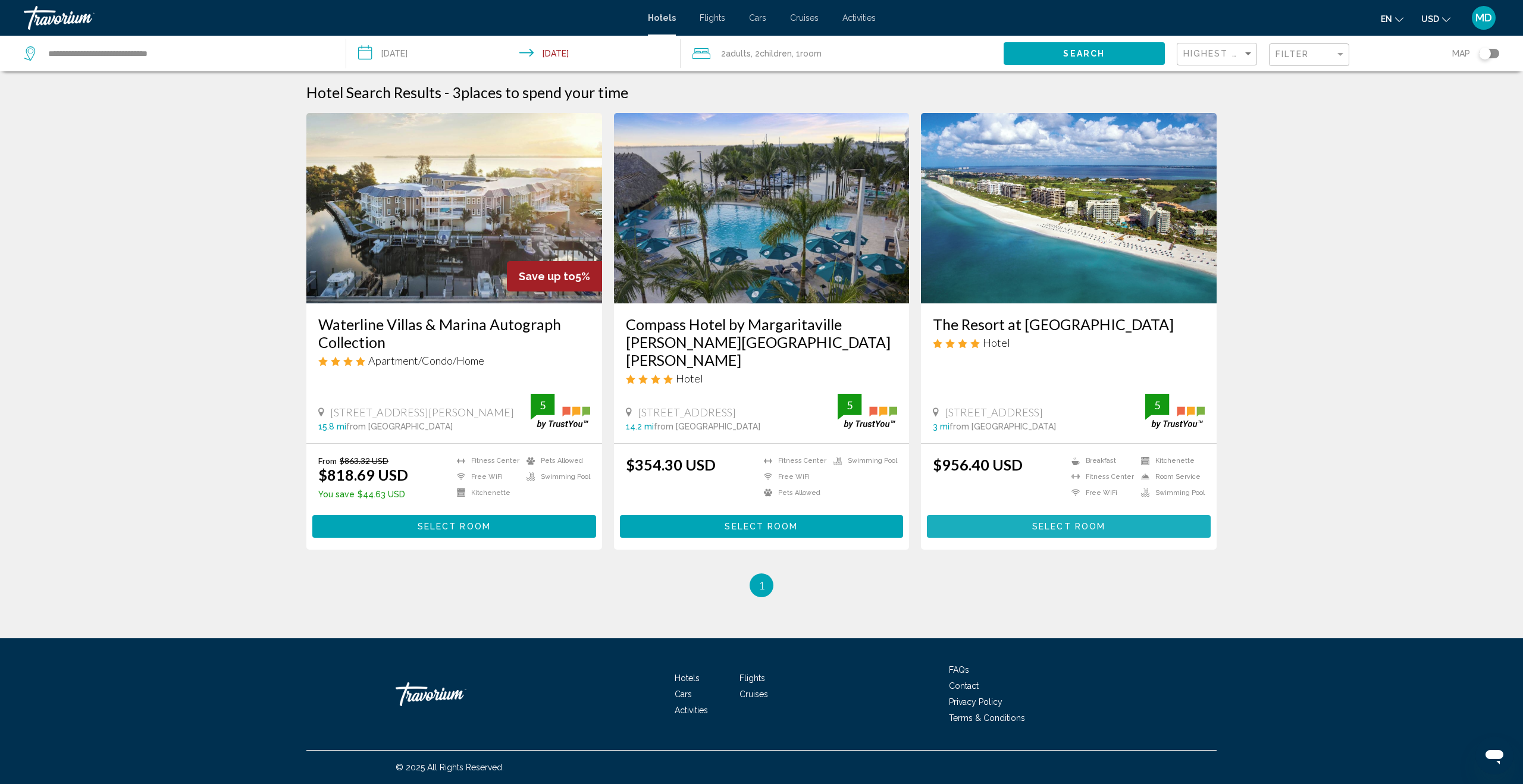
click at [1108, 515] on button "Select Room" at bounding box center [1068, 526] width 284 height 22
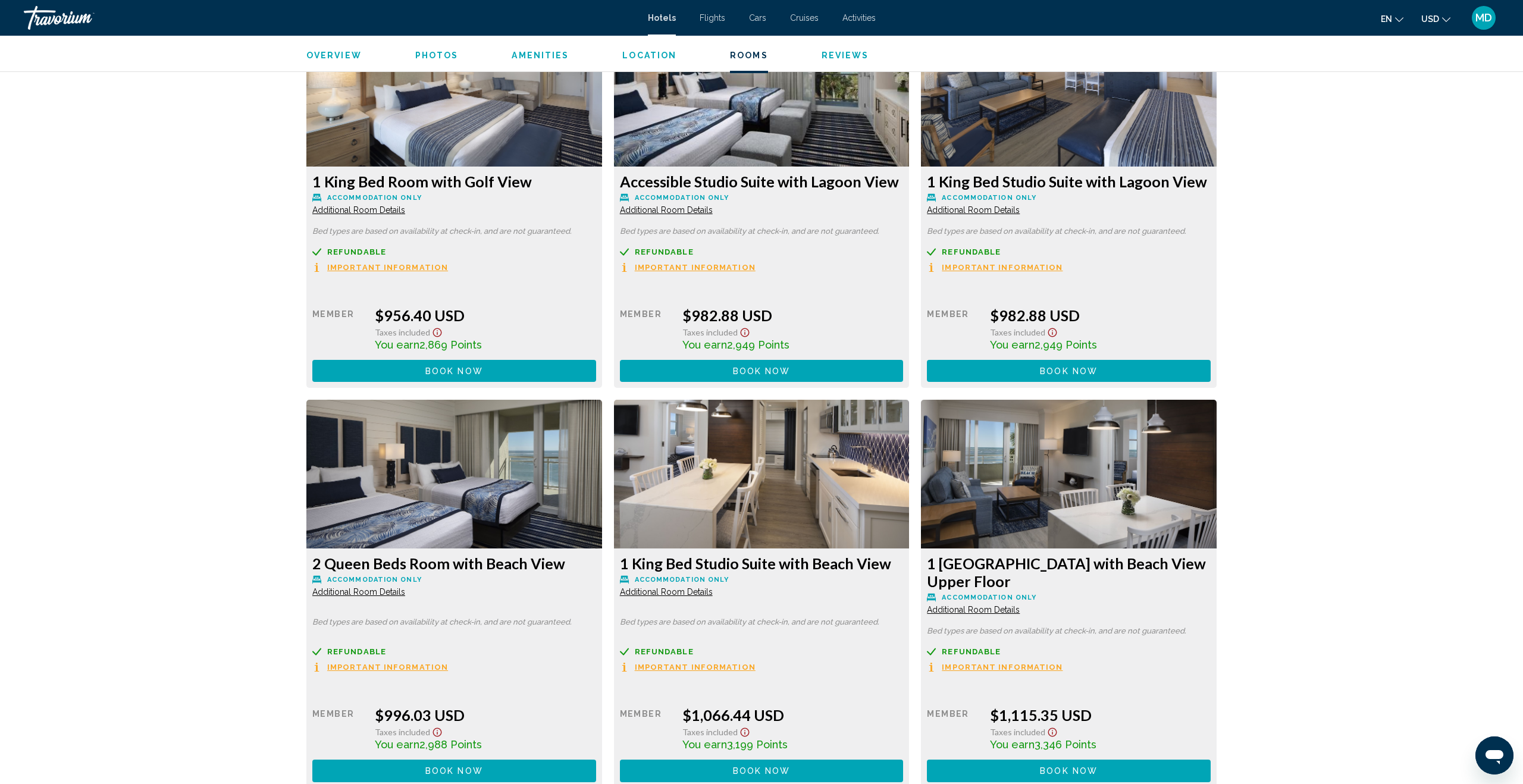
scroll to position [1667, 0]
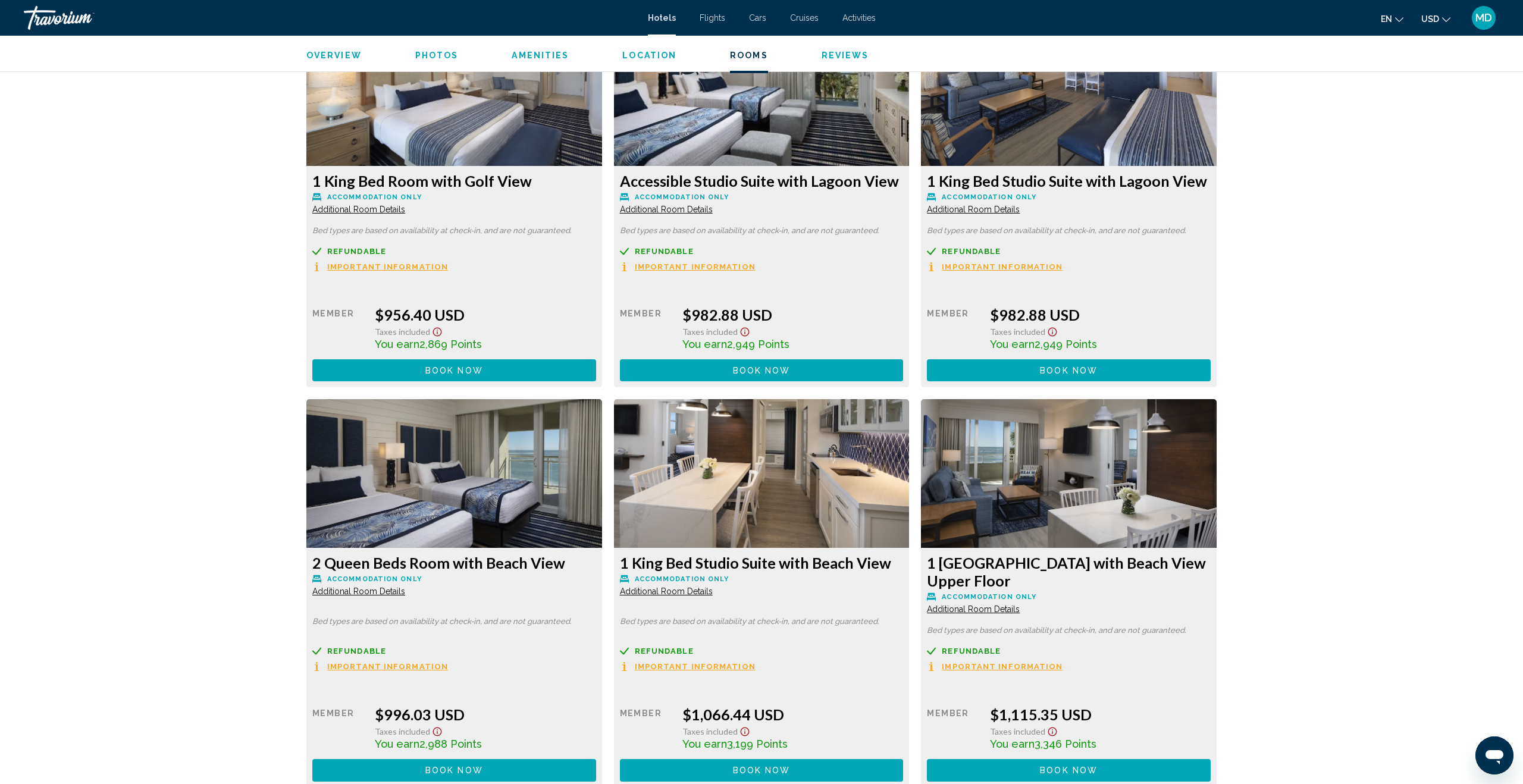
click at [378, 206] on span "Additional Room Details" at bounding box center [359, 209] width 93 height 9
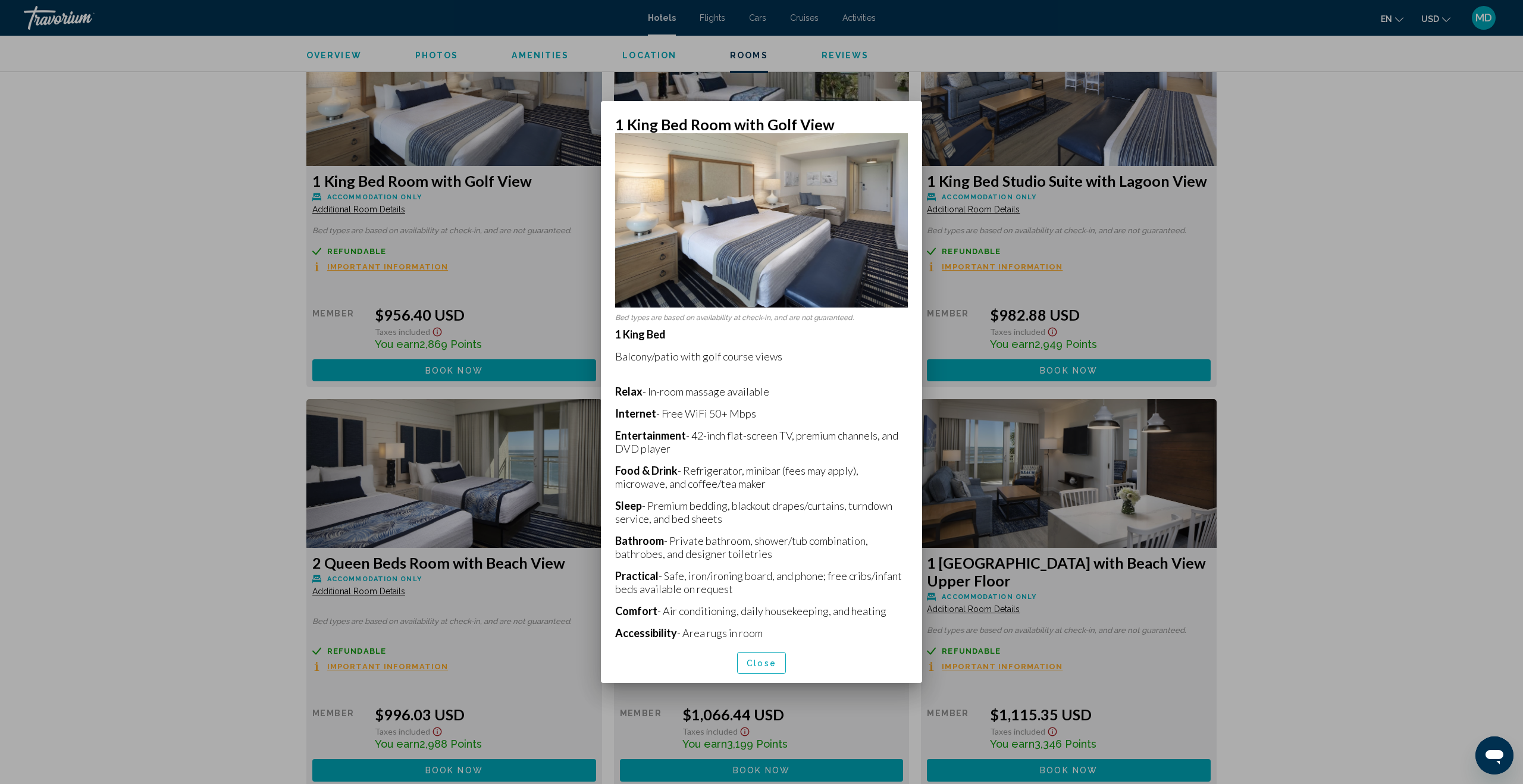
scroll to position [116, 0]
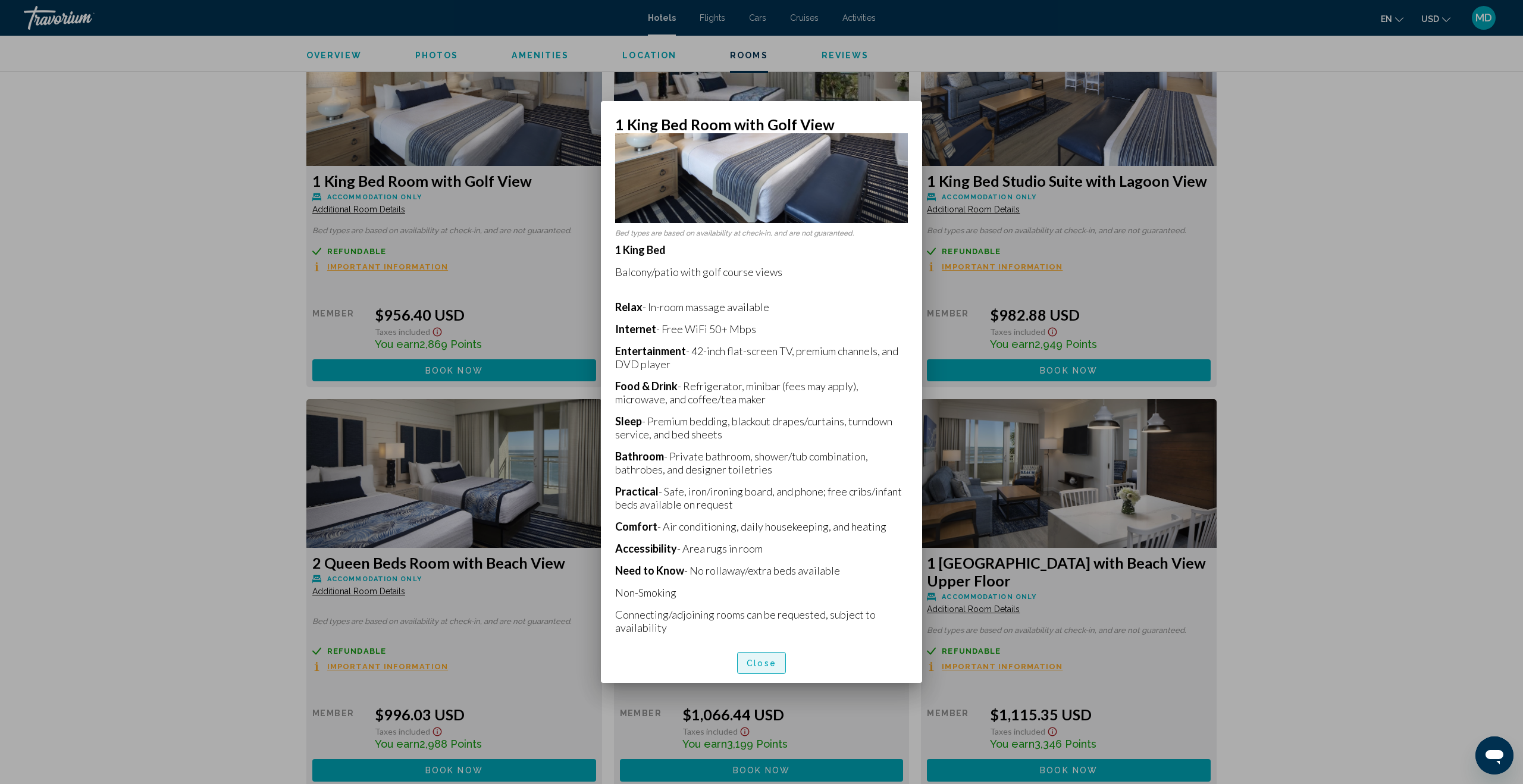
click at [763, 662] on span "Close" at bounding box center [761, 663] width 30 height 9
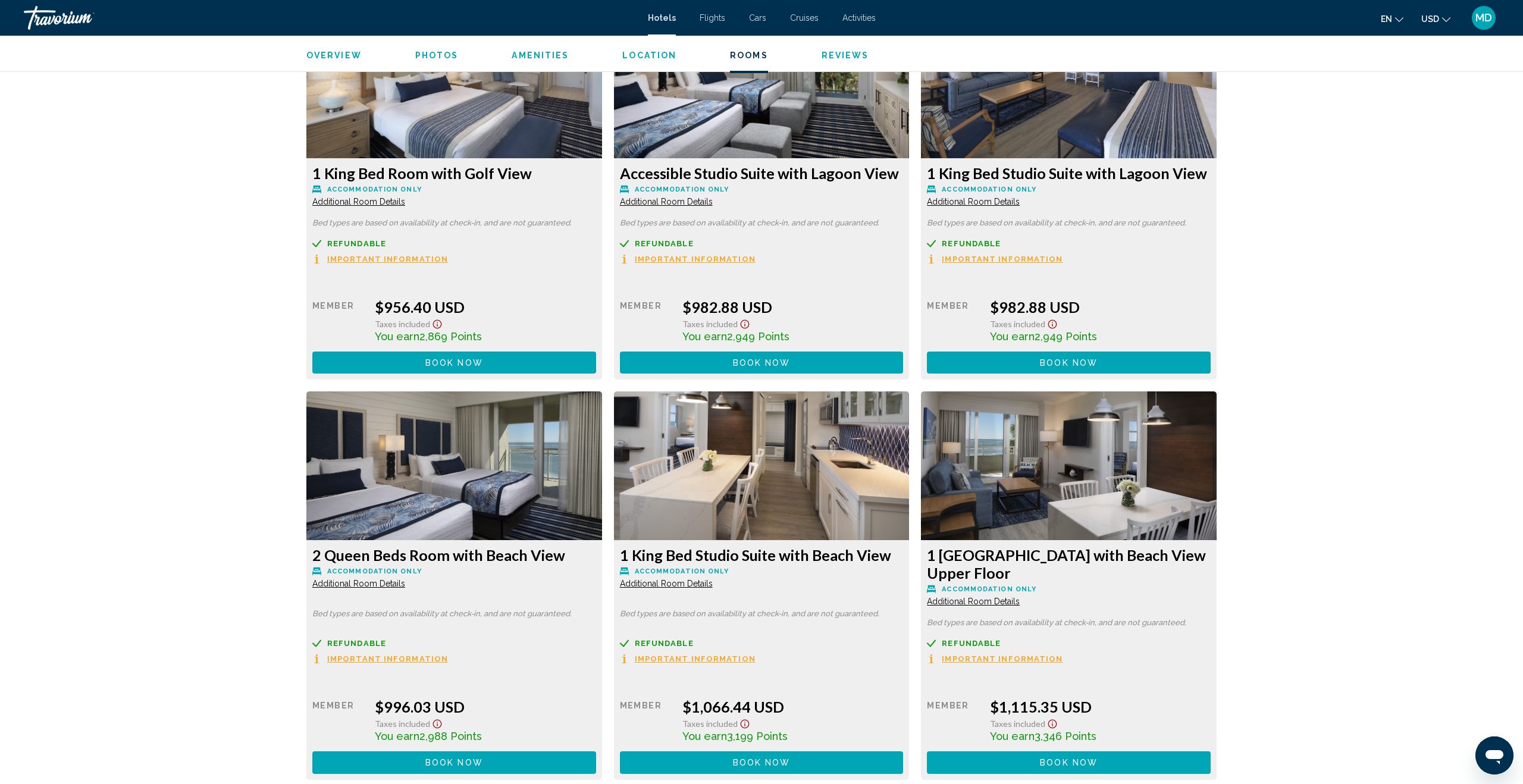
scroll to position [1673, 0]
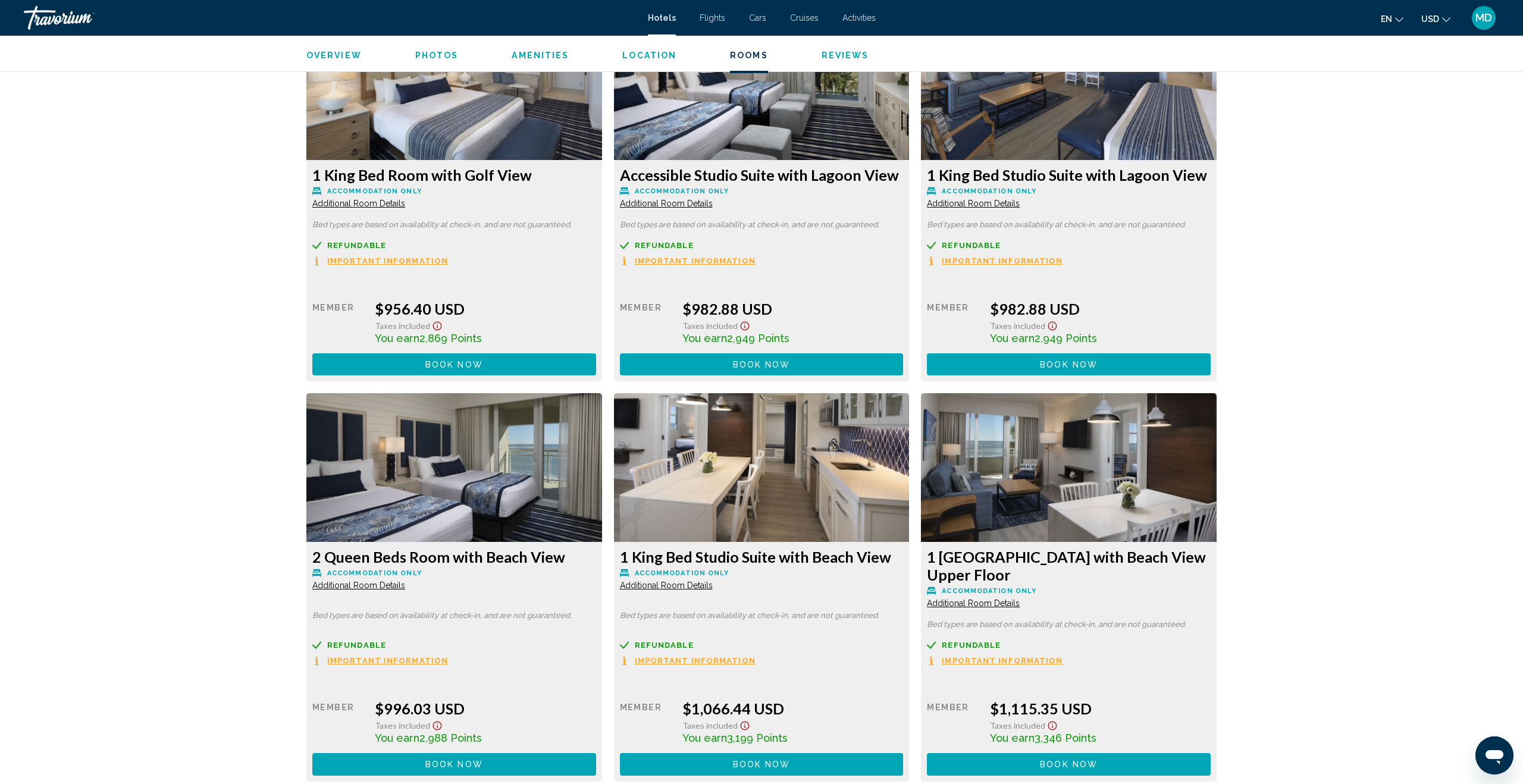
click at [405, 202] on span "Additional Room Details" at bounding box center [359, 203] width 93 height 9
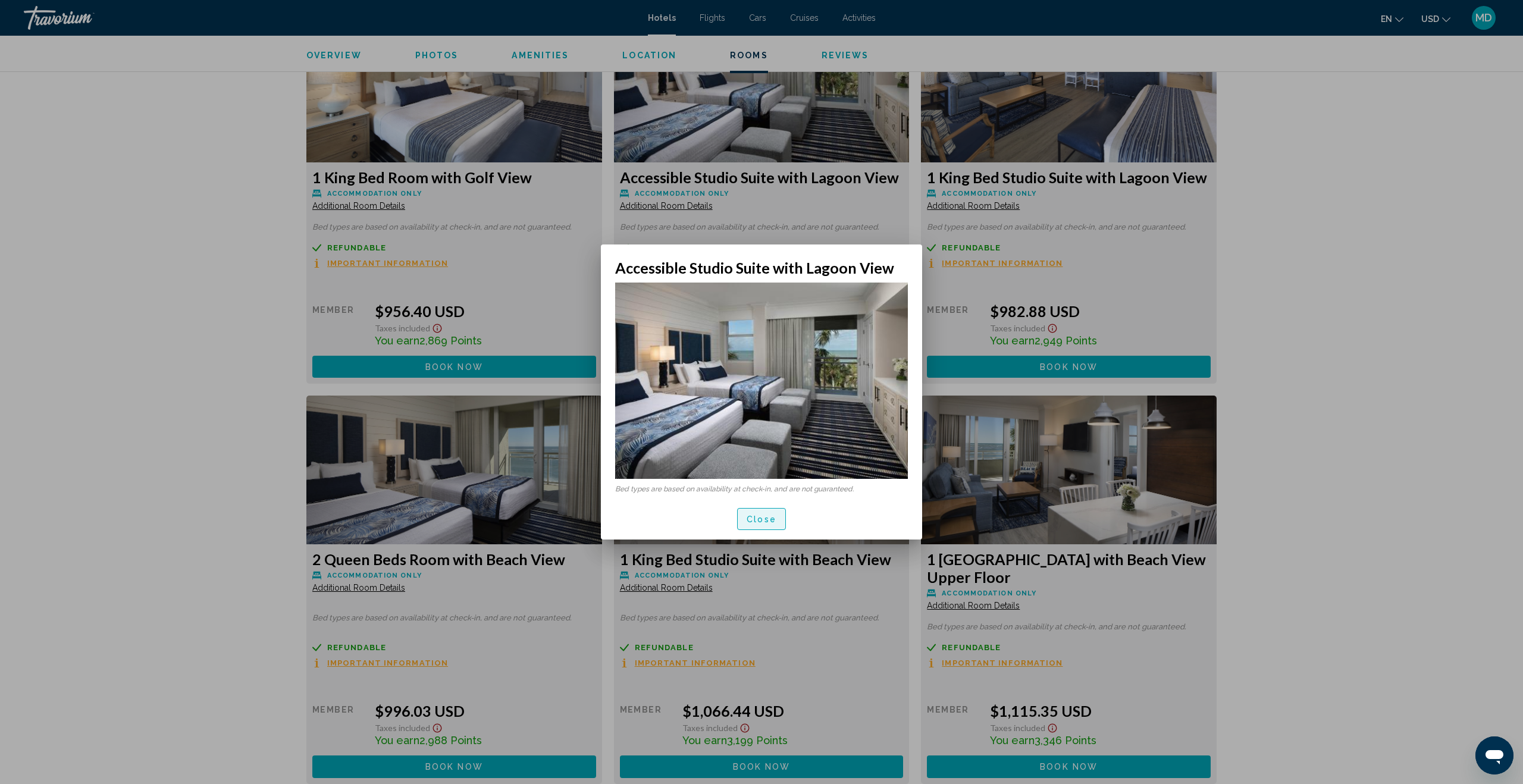
click at [759, 521] on span "Close" at bounding box center [761, 519] width 30 height 9
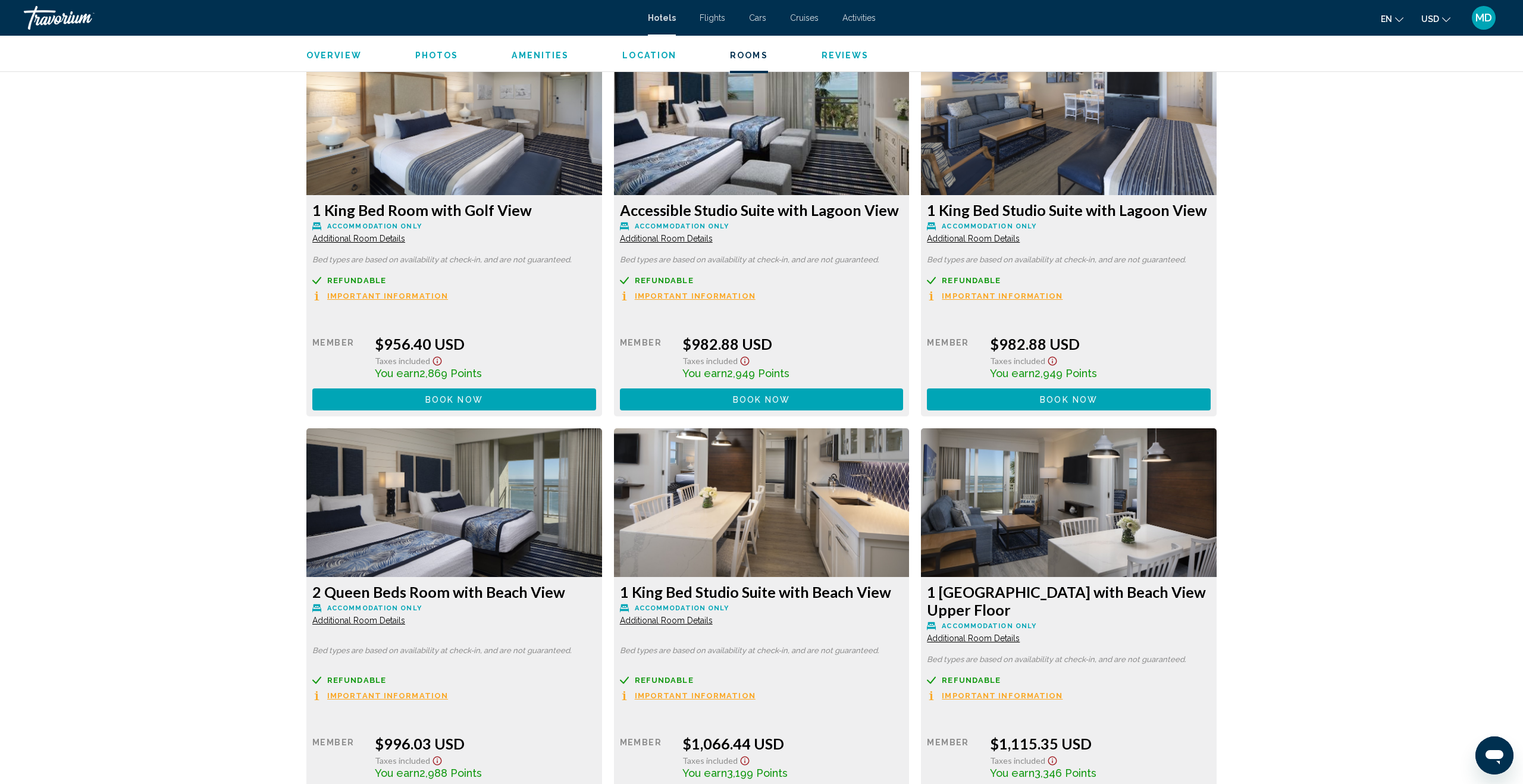
scroll to position [1639, 0]
